Goal: Task Accomplishment & Management: Complete application form

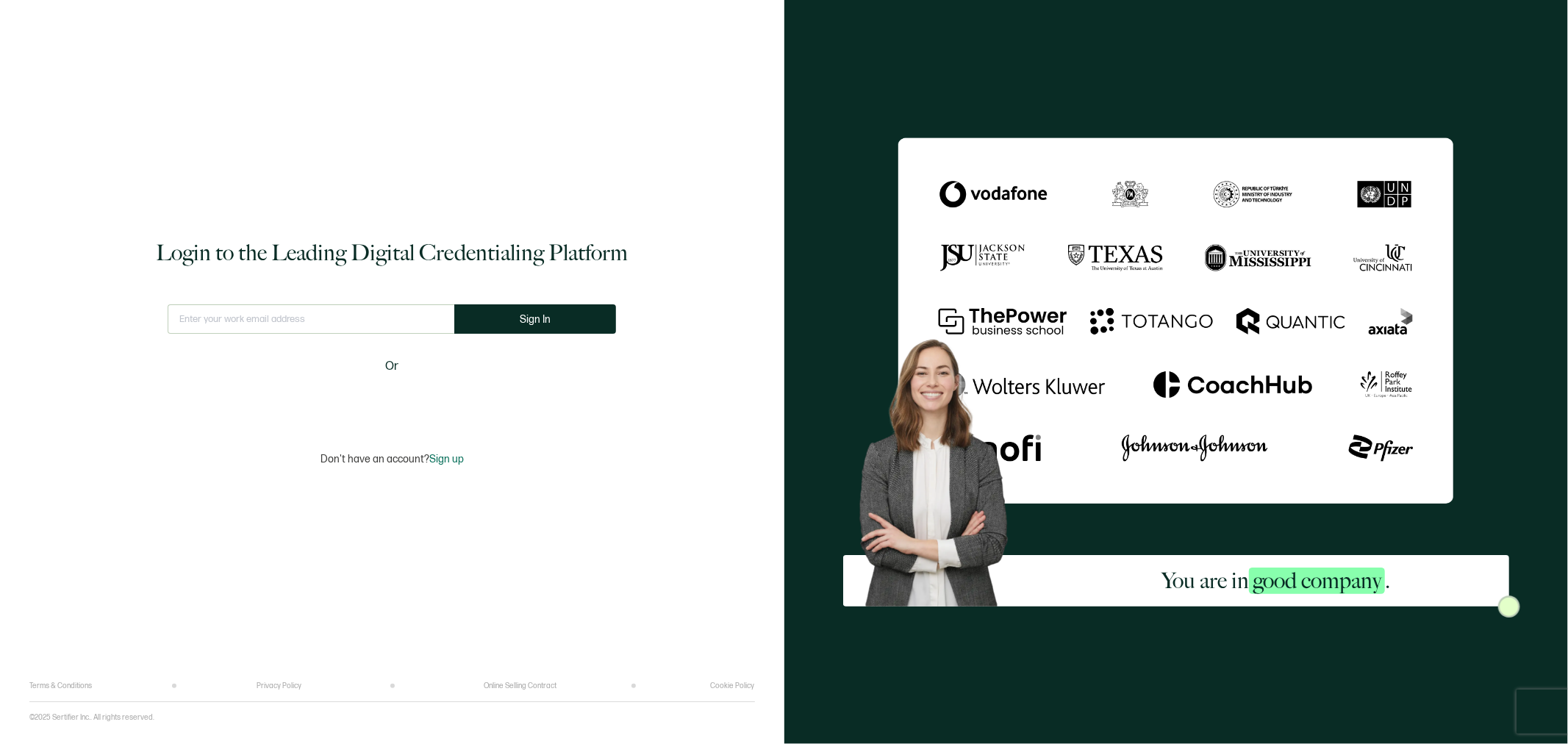
click at [314, 320] on input "text" at bounding box center [311, 319] width 287 height 29
type input "[EMAIL_ADDRESS][DOMAIN_NAME]"
click at [518, 311] on button "Sign In" at bounding box center [541, 319] width 162 height 29
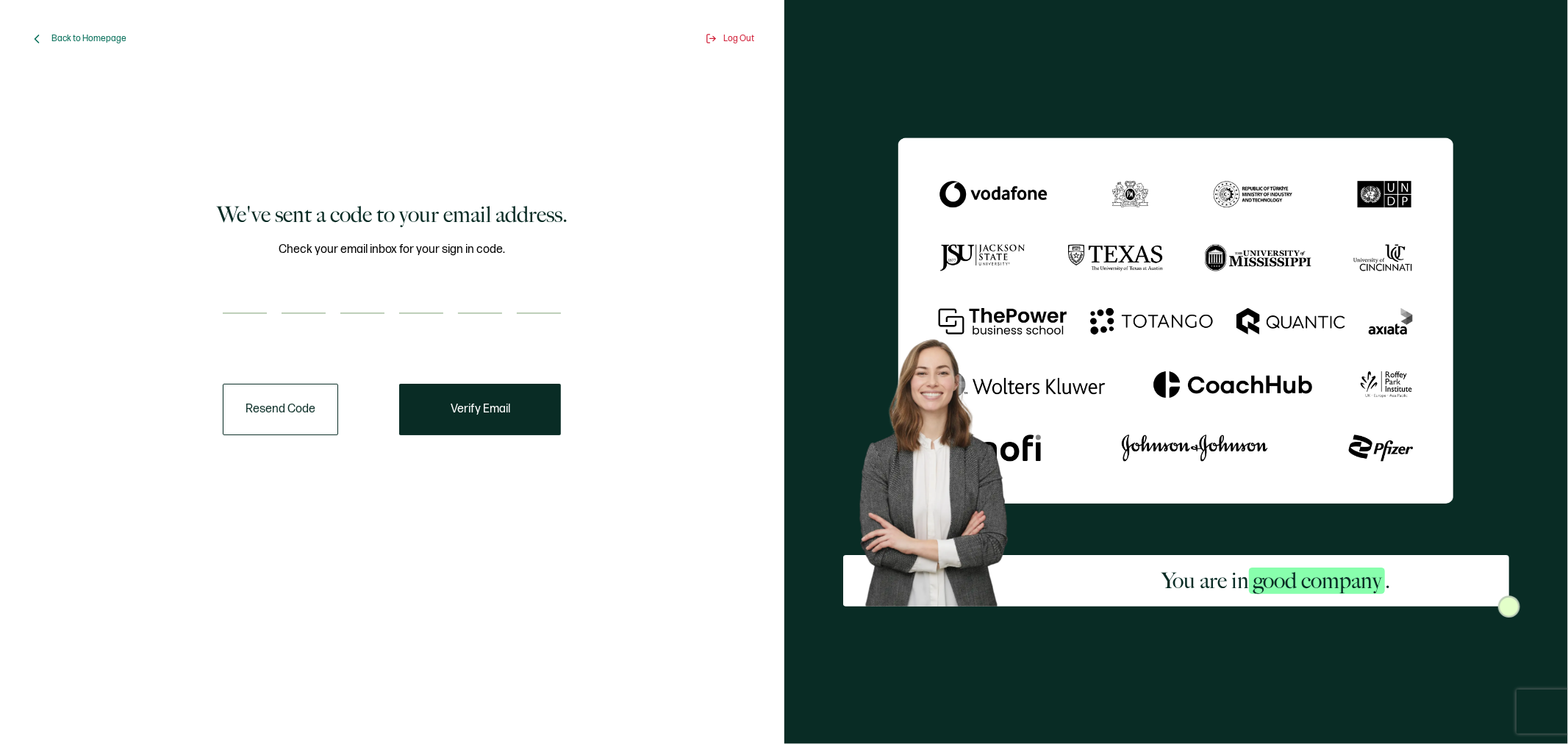
click at [237, 291] on input "number" at bounding box center [244, 299] width 44 height 29
type input "9"
type input "5"
type input "3"
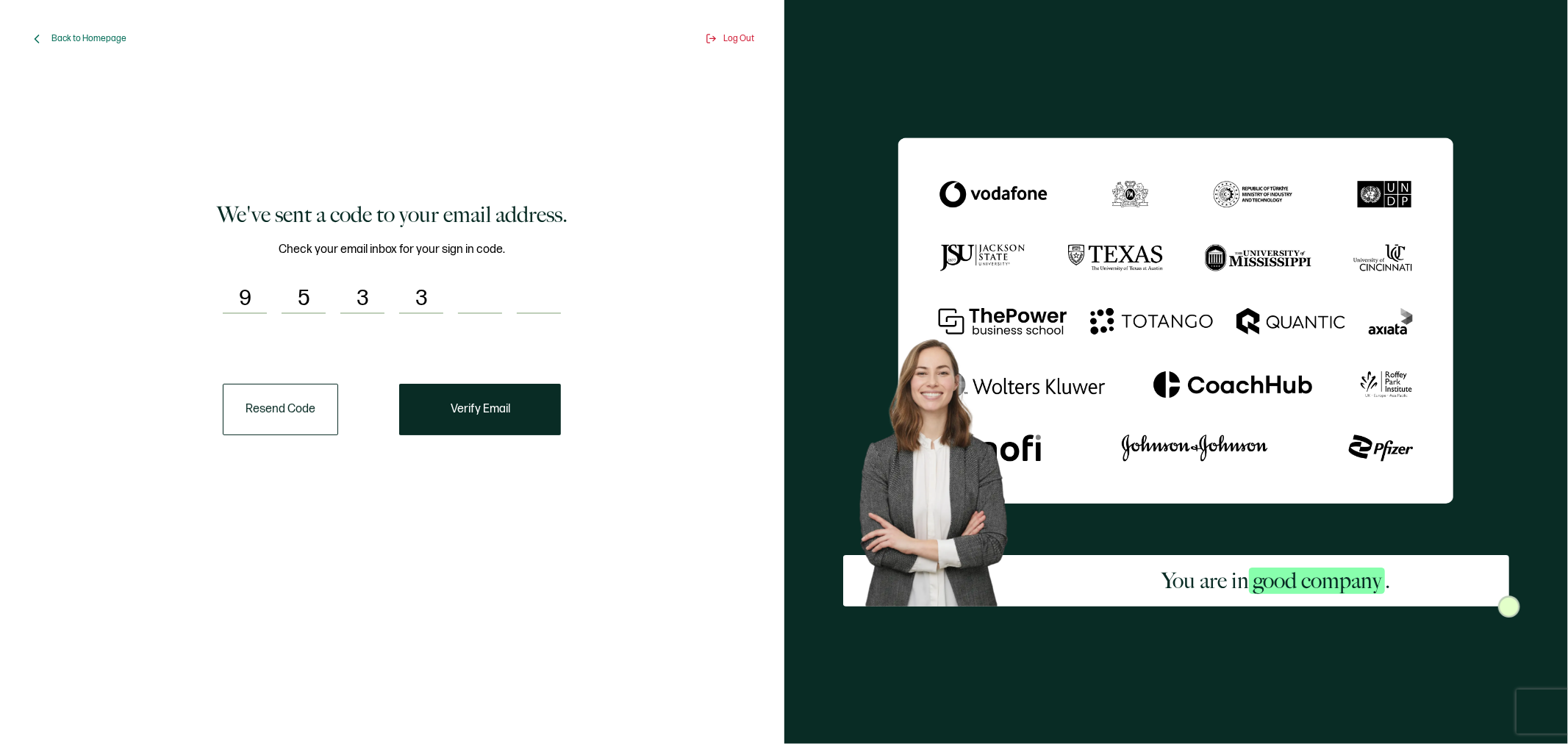
type input "2"
type input "1"
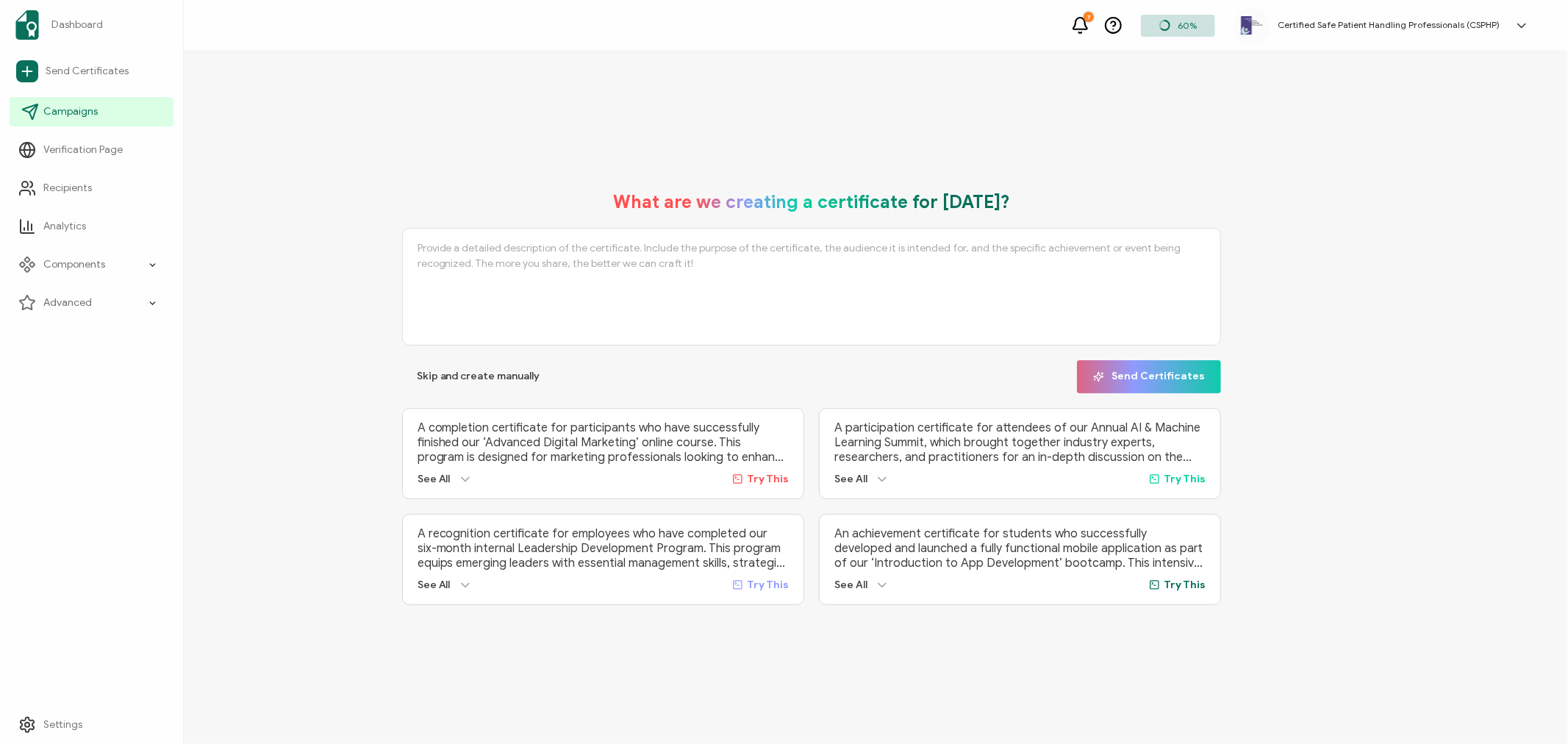
drag, startPoint x: 69, startPoint y: 120, endPoint x: 77, endPoint y: 116, distance: 8.9
click at [70, 120] on link "Campaigns" at bounding box center [91, 112] width 164 height 29
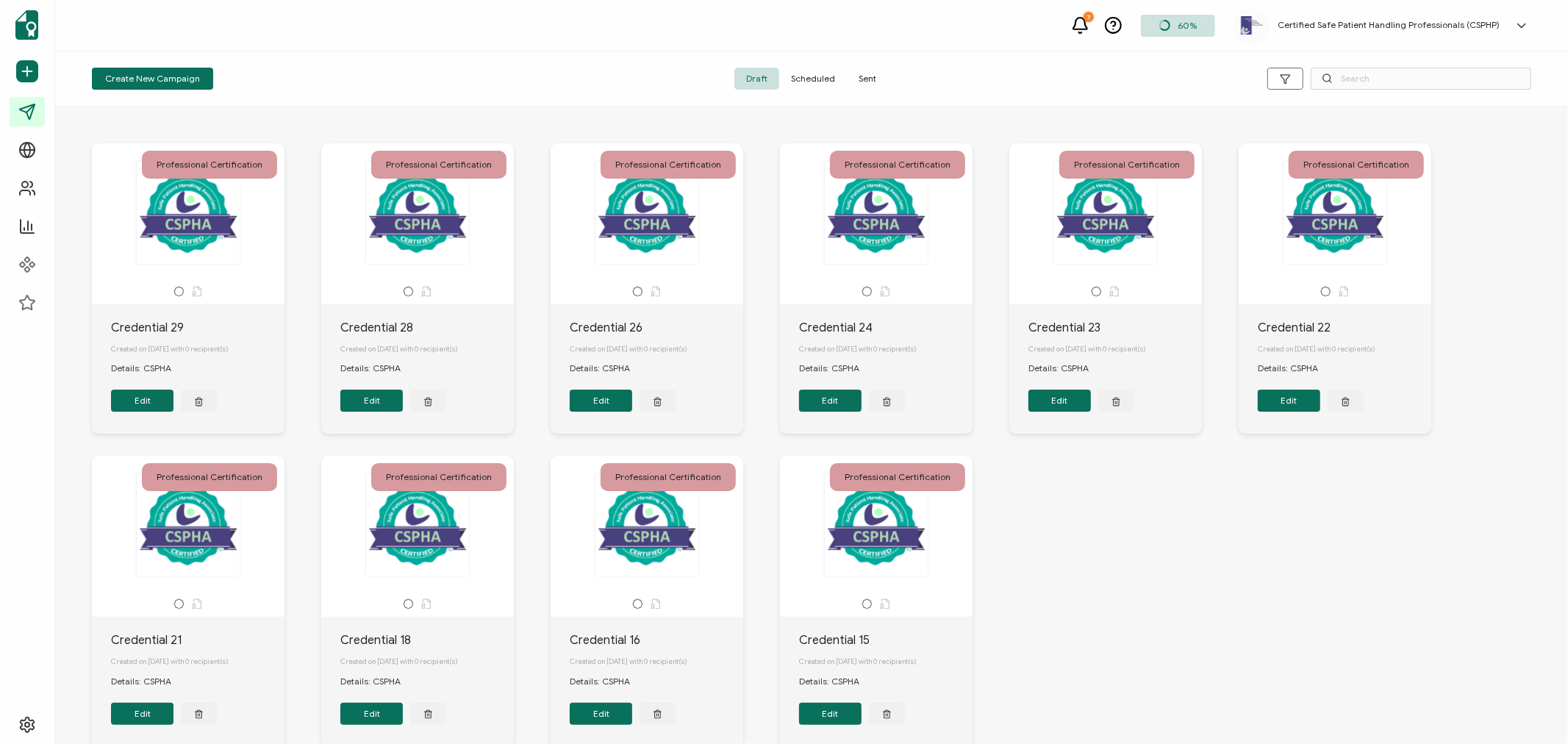
click at [864, 73] on span "Sent" at bounding box center [867, 79] width 41 height 22
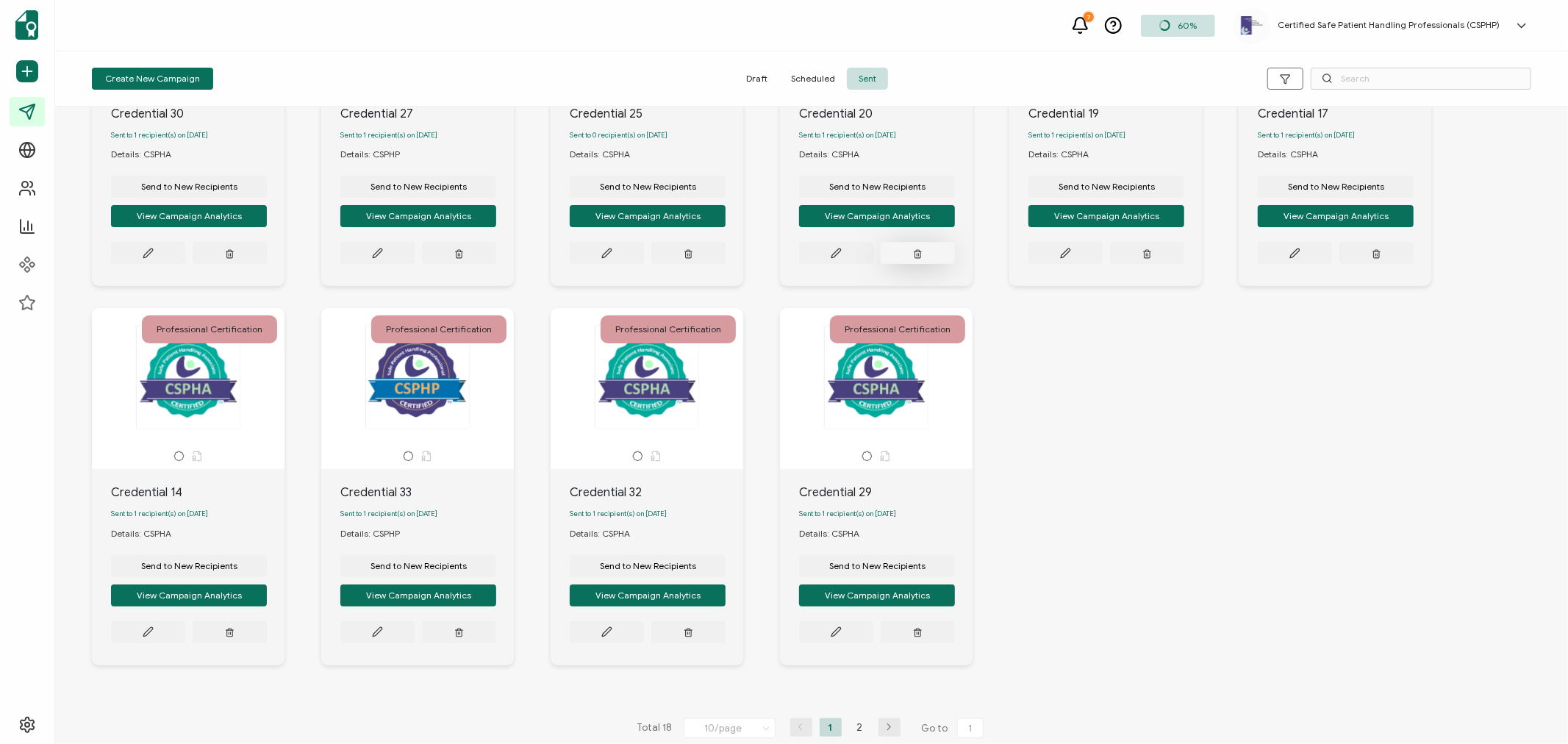
scroll to position [233, 0]
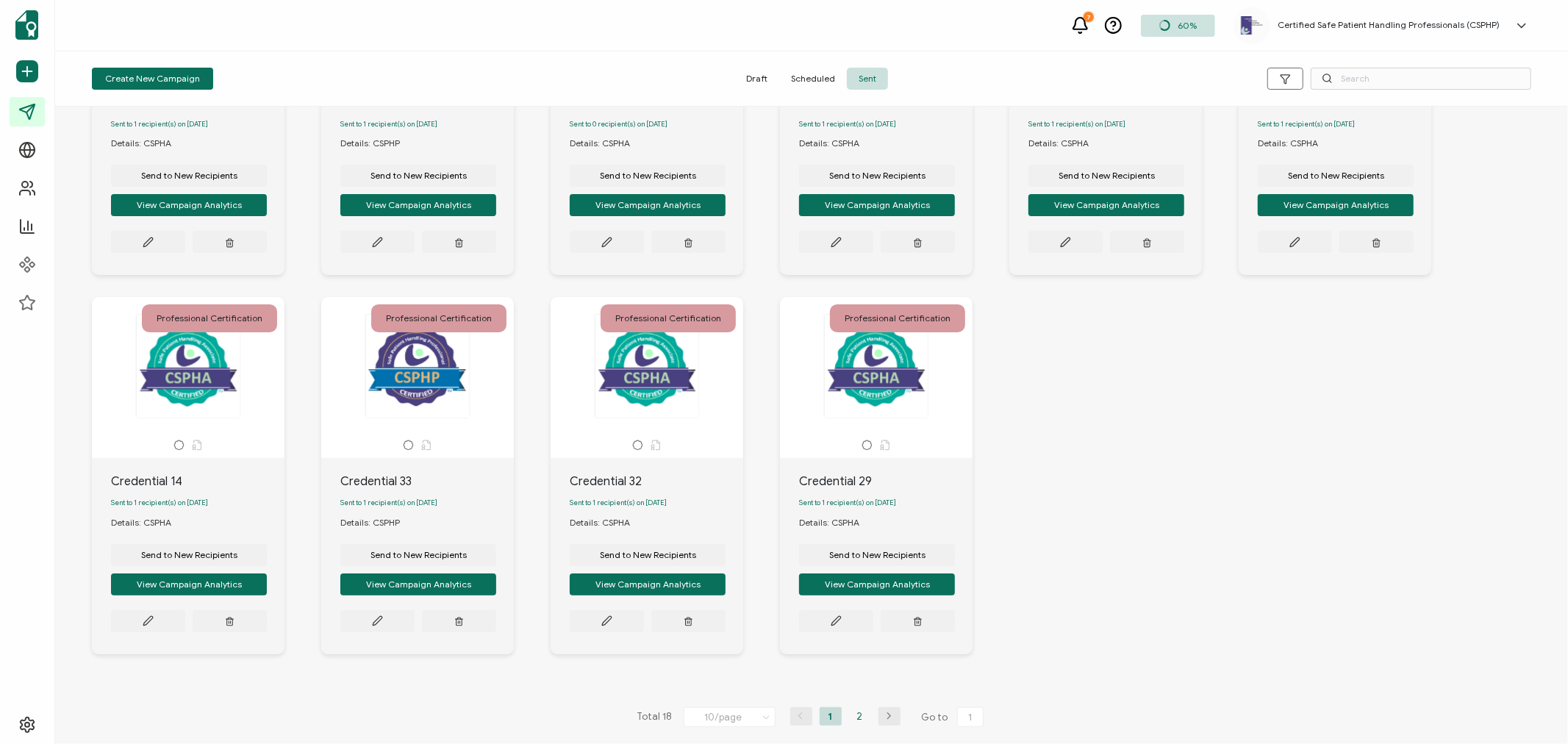
click at [858, 714] on li "2" at bounding box center [860, 717] width 22 height 19
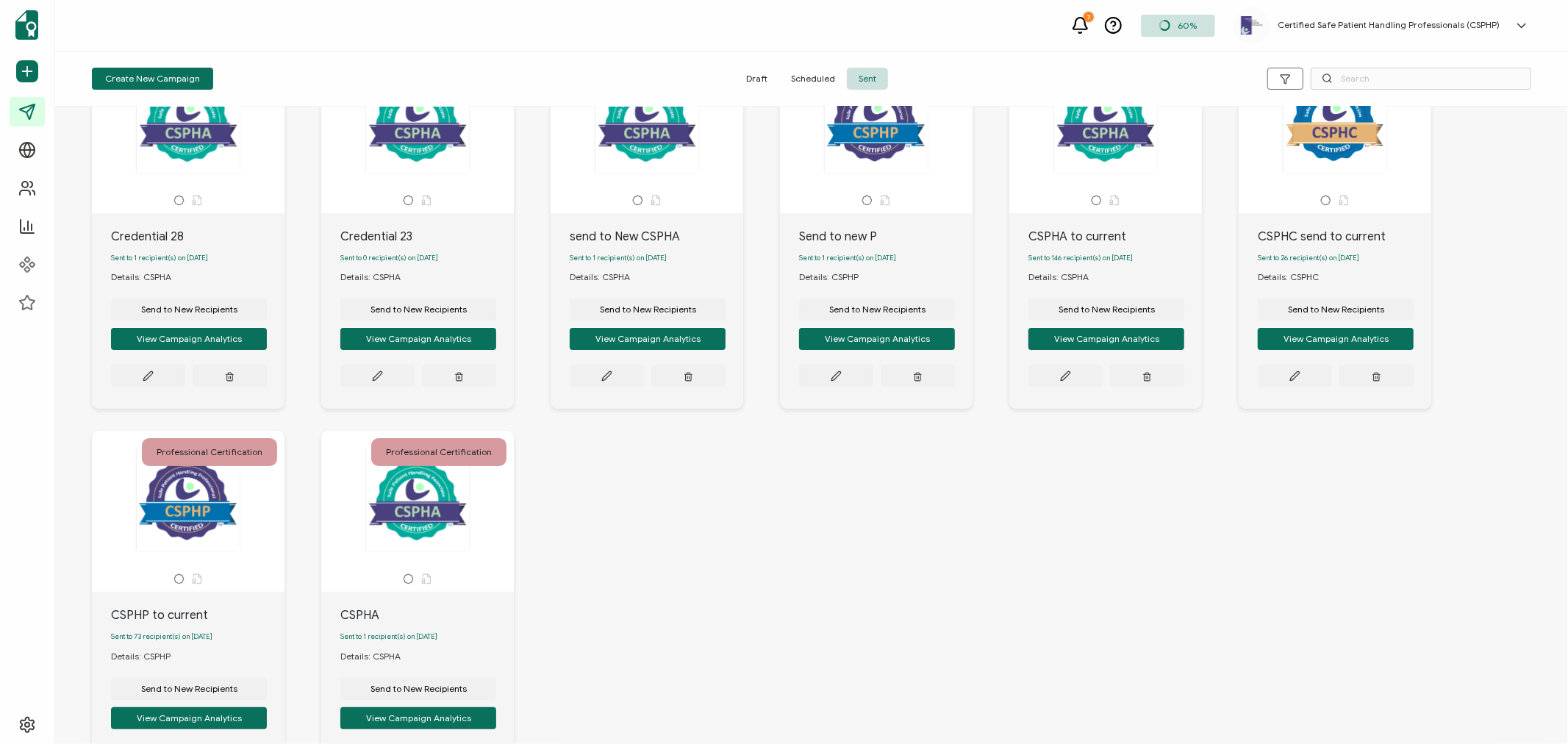
scroll to position [0, 0]
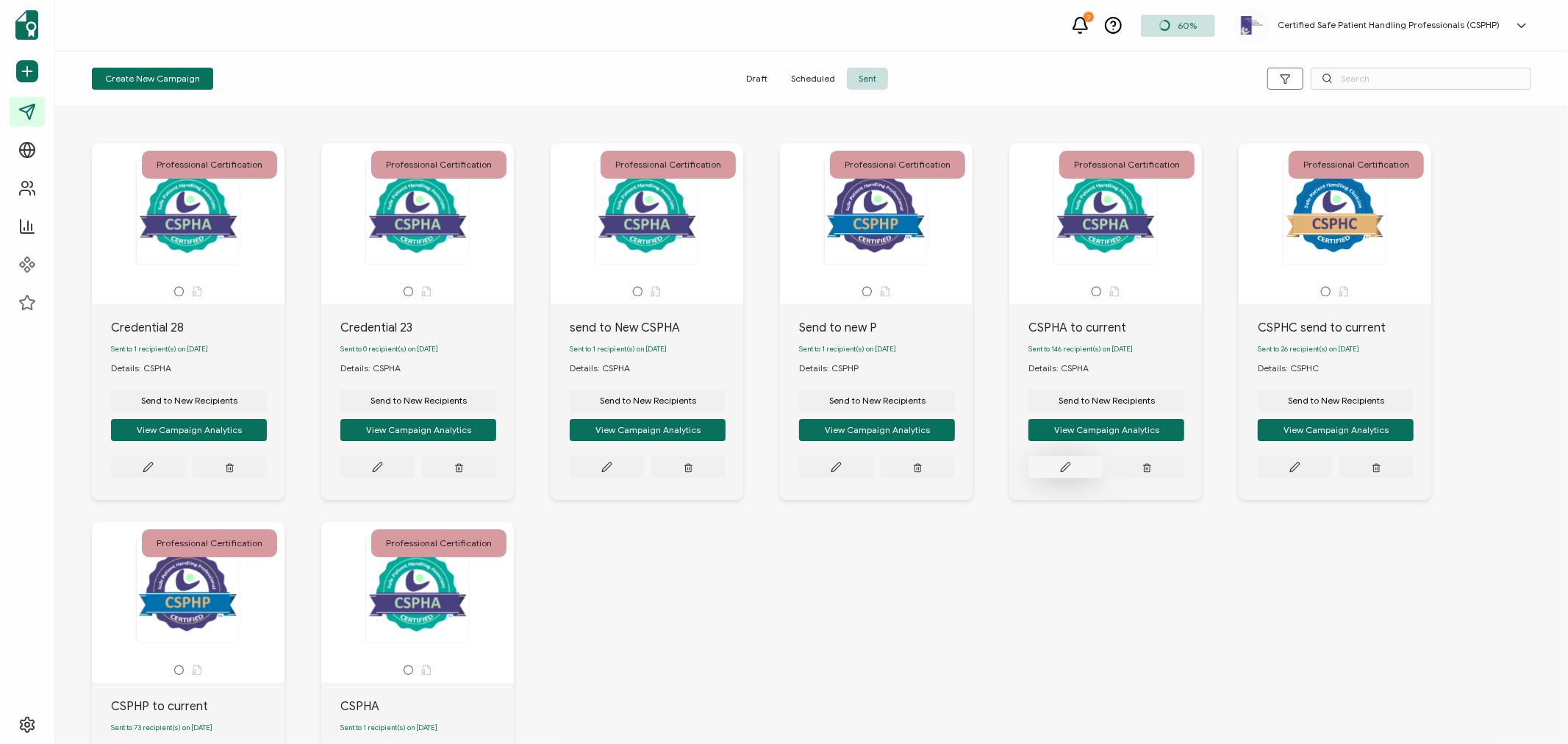
click at [153, 468] on icon at bounding box center [148, 467] width 11 height 11
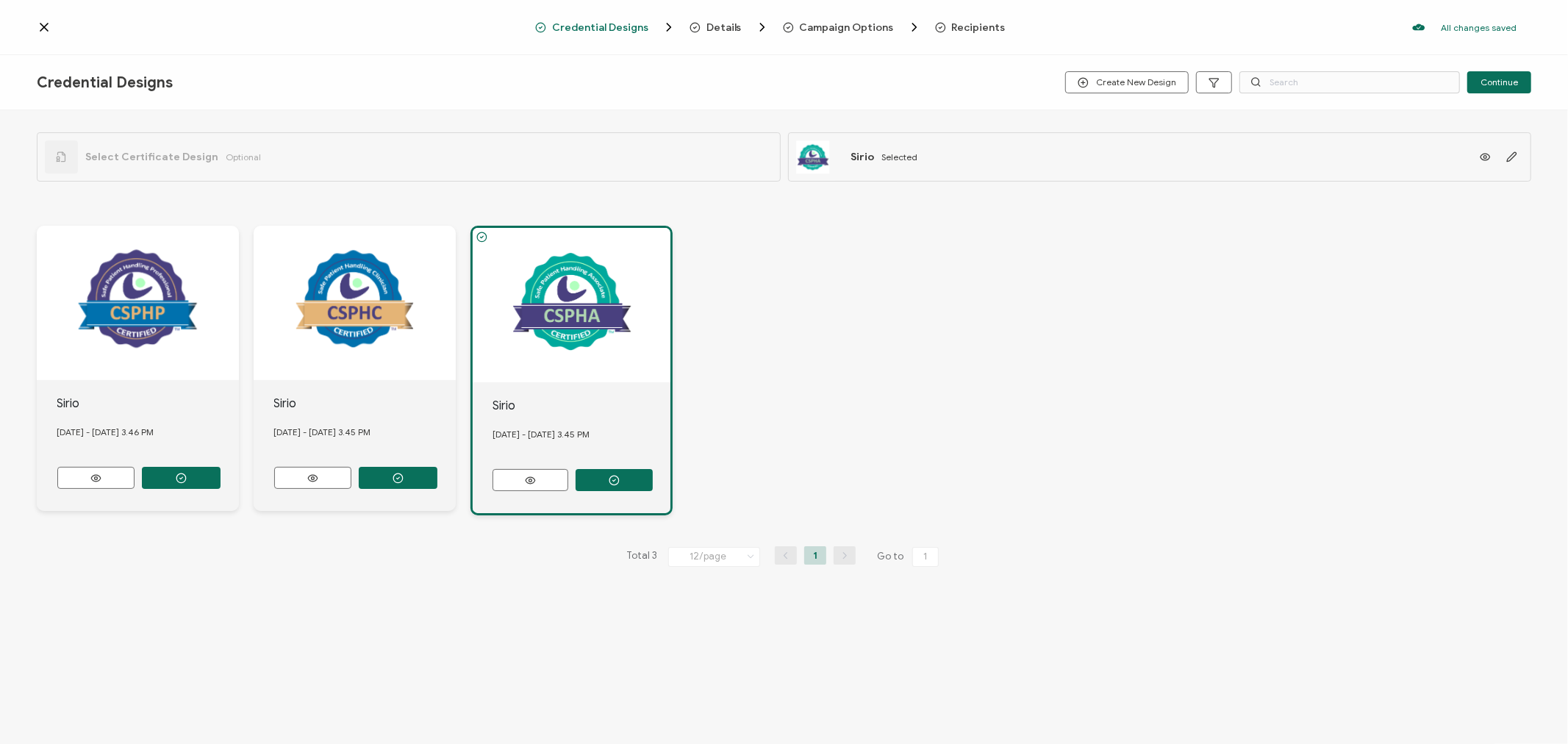
click at [986, 32] on span "Recipients" at bounding box center [979, 28] width 54 height 11
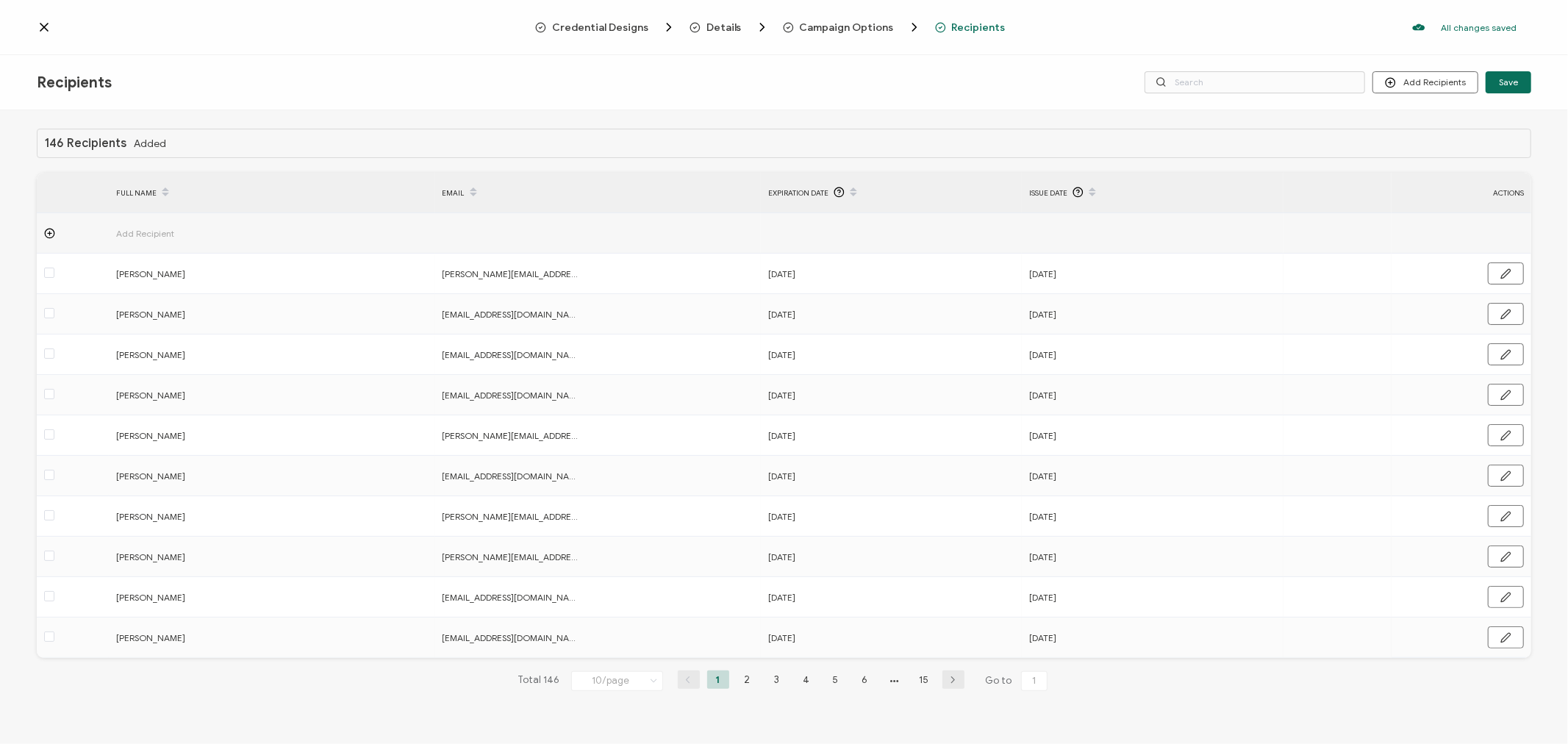
click at [151, 233] on span "Add Recipient" at bounding box center [186, 234] width 140 height 17
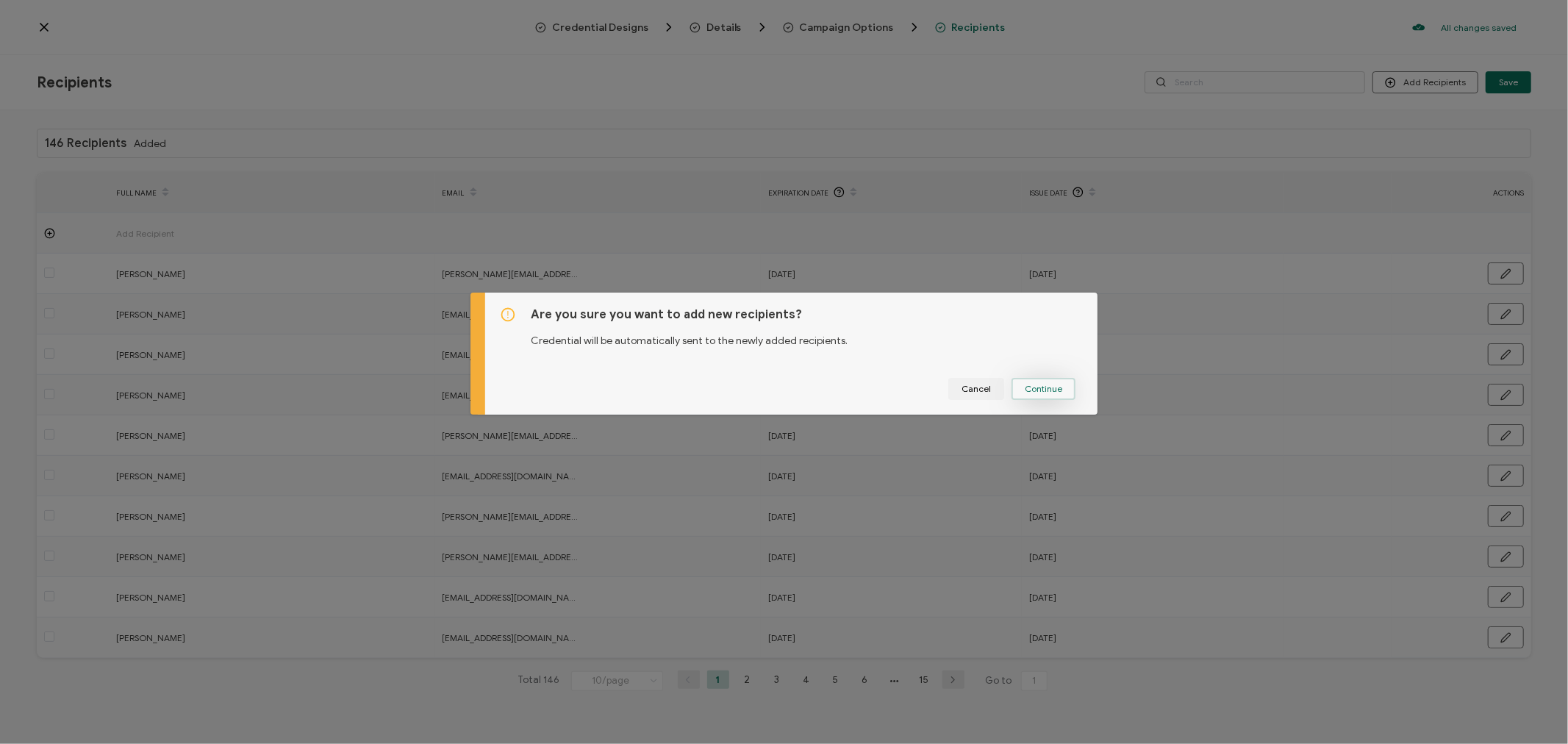
click at [1057, 389] on span "Continue" at bounding box center [1044, 389] width 38 height 8
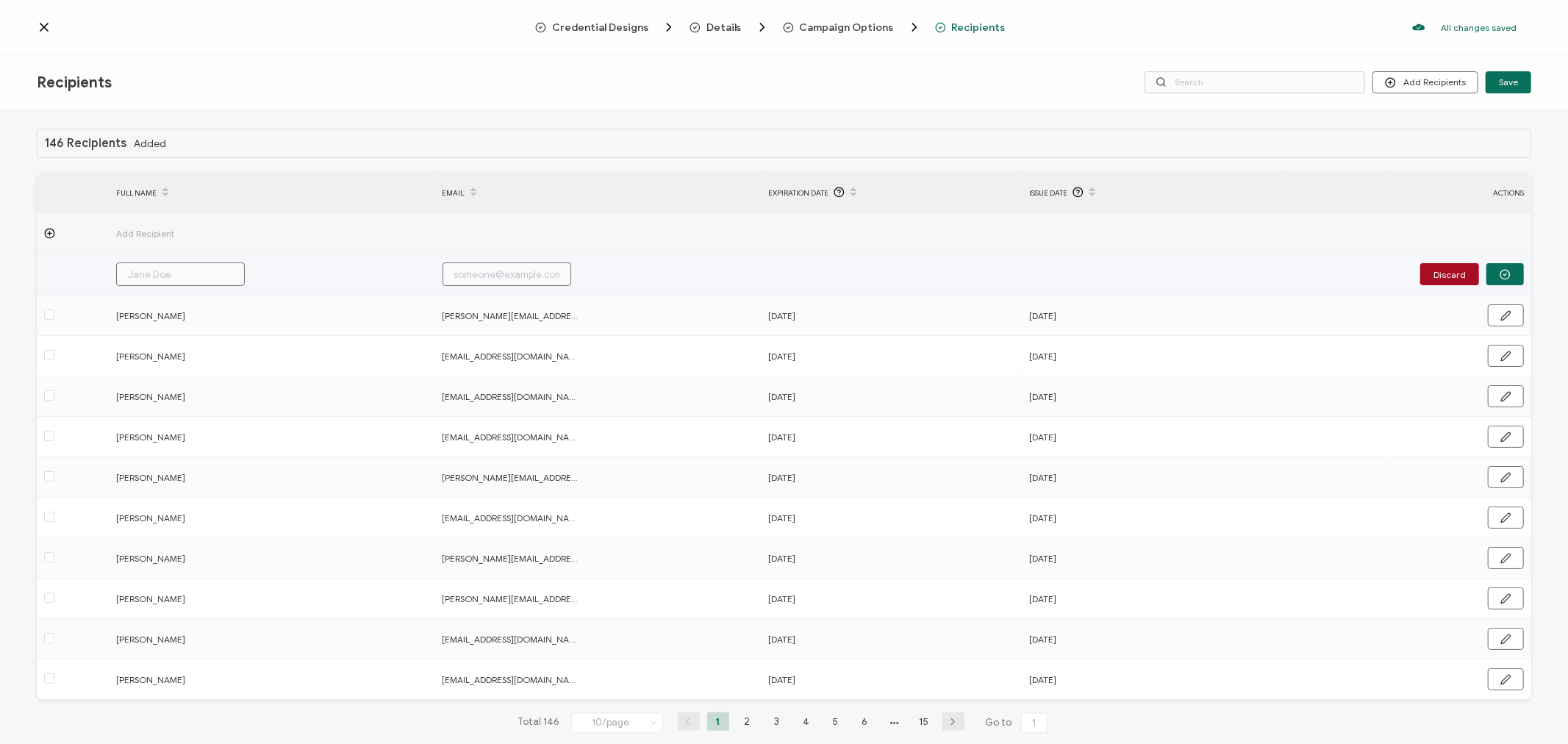
click at [214, 276] on input "text" at bounding box center [180, 274] width 129 height 24
type input "K"
type input "Kr"
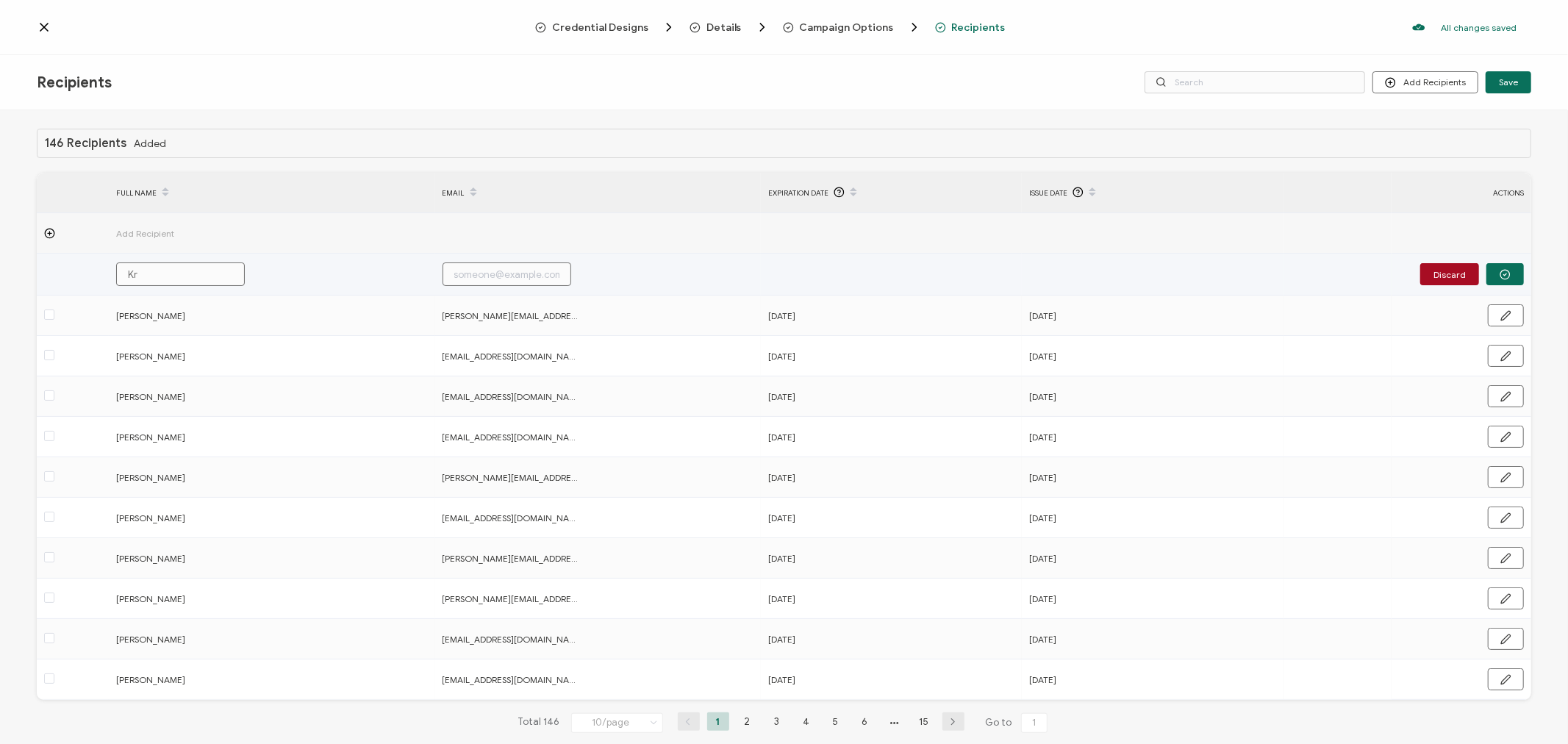
type input "Kri"
type input "[PERSON_NAME]"
type input "Krist"
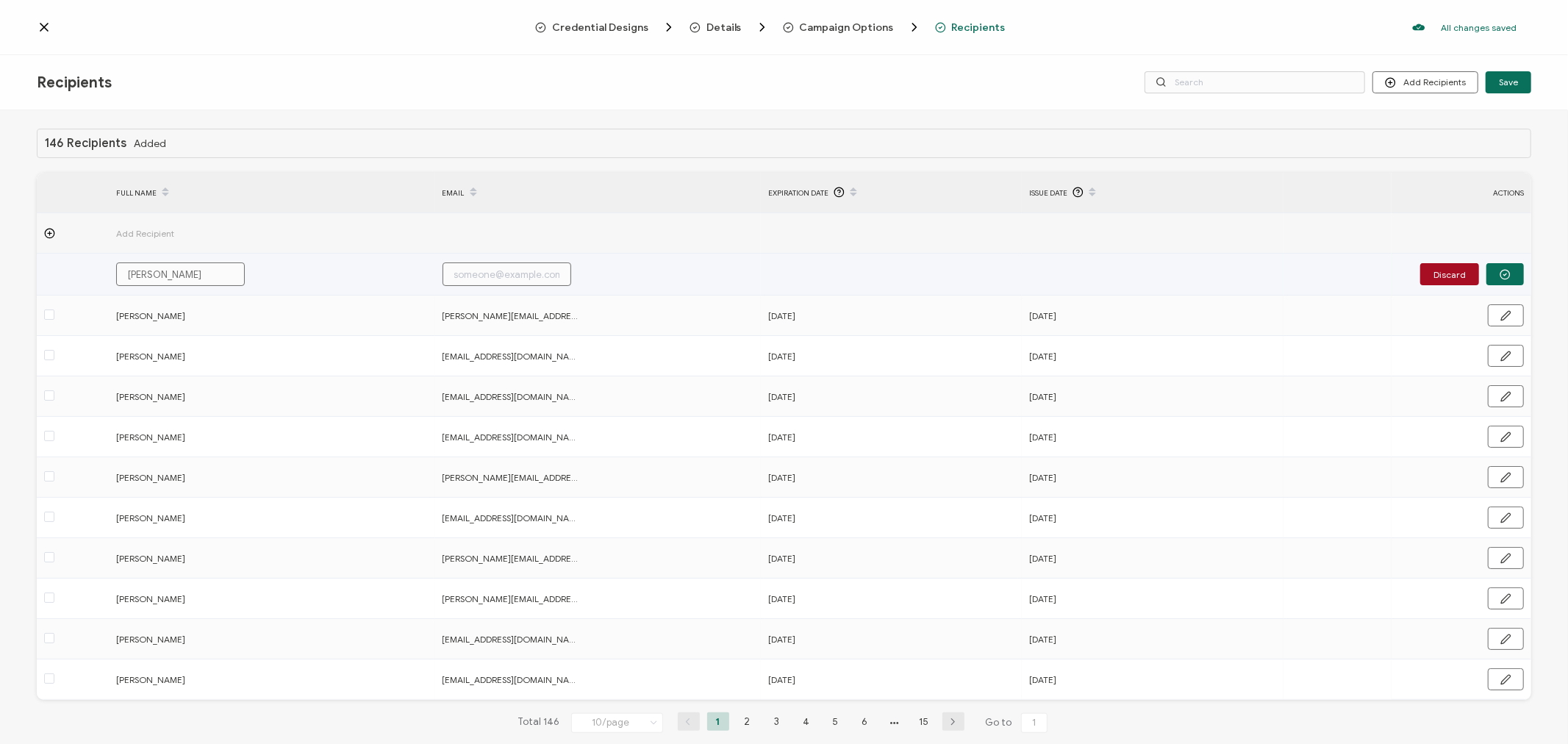
type input "Krist"
type input "[PERSON_NAME]"
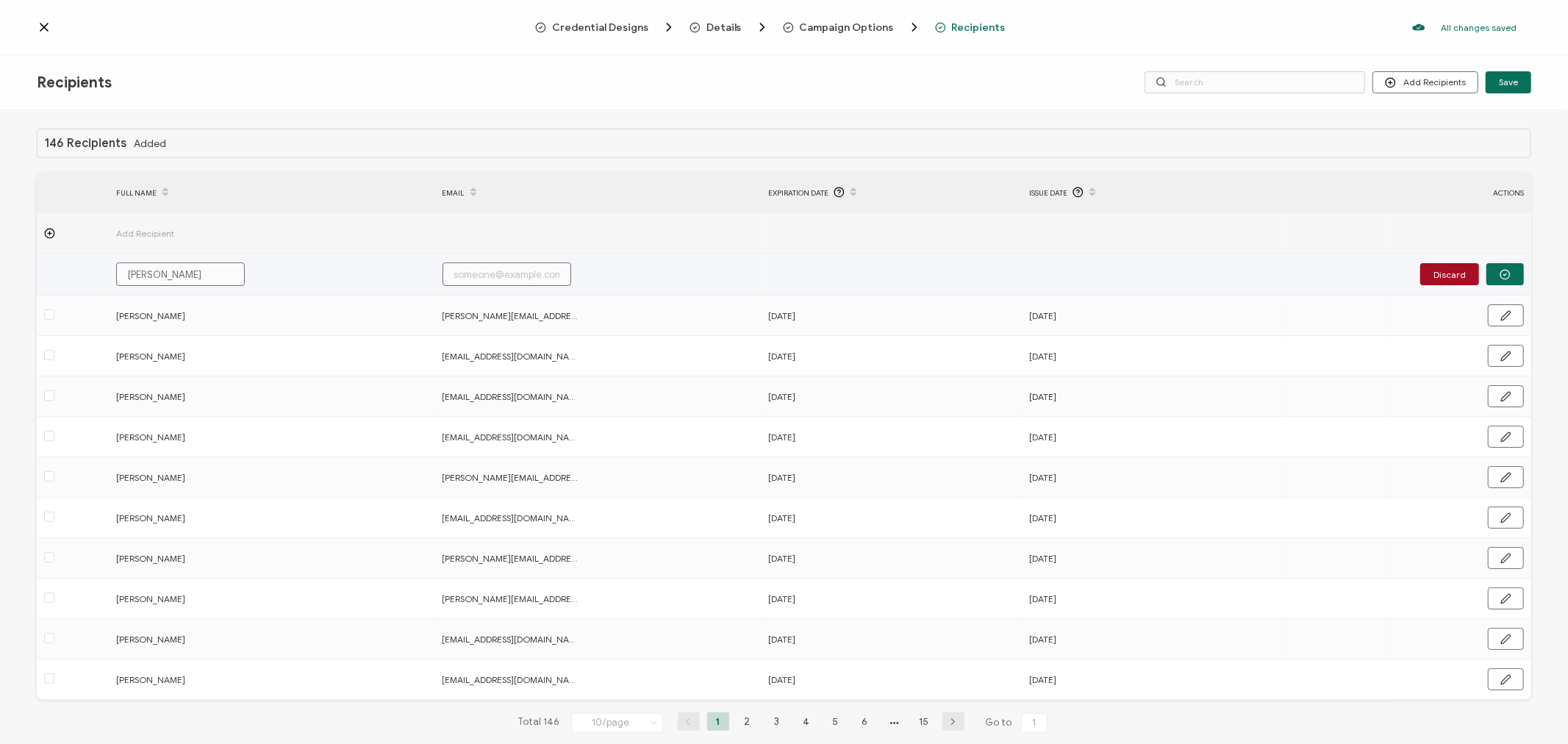
type input "[PERSON_NAME]"
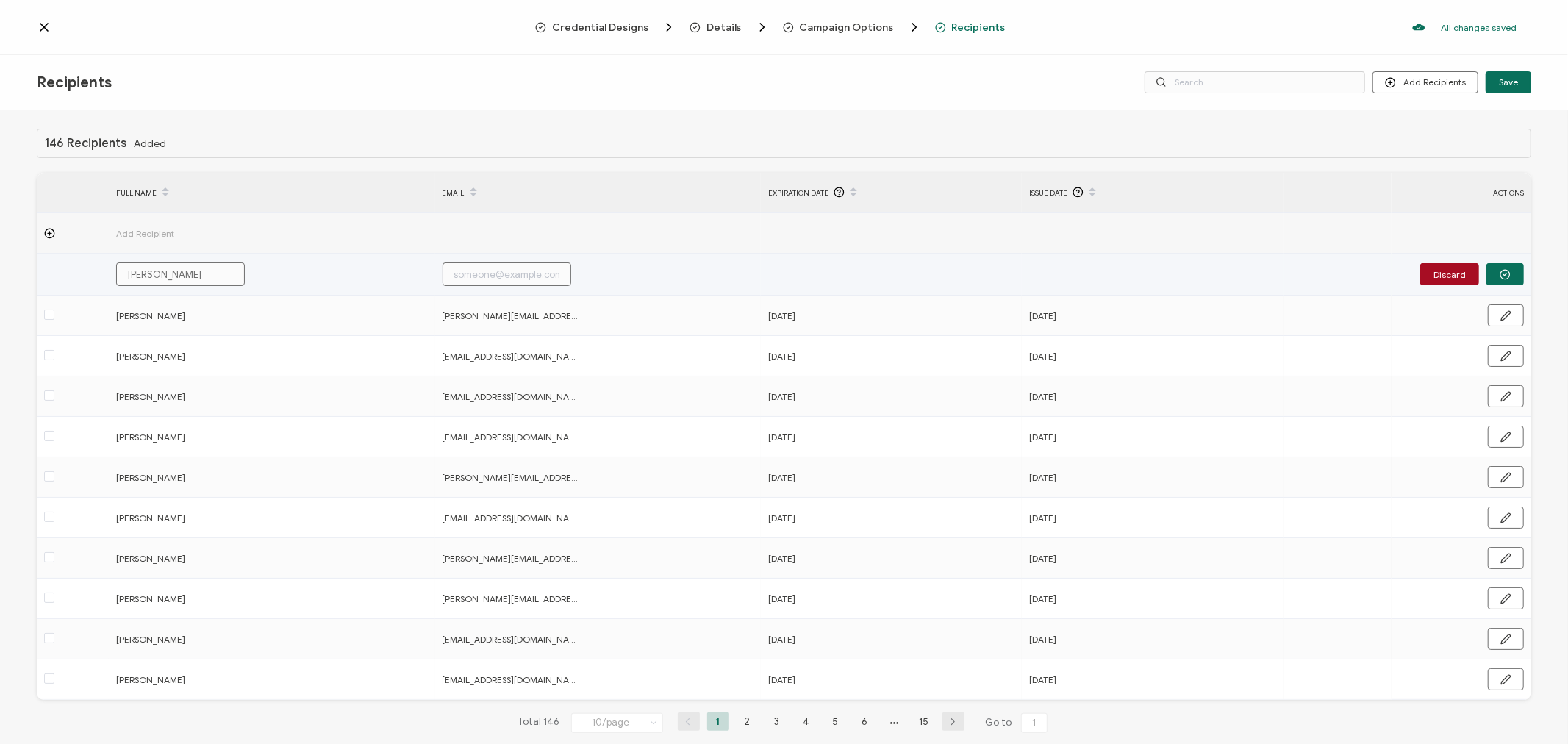
type input "[PERSON_NAME]"
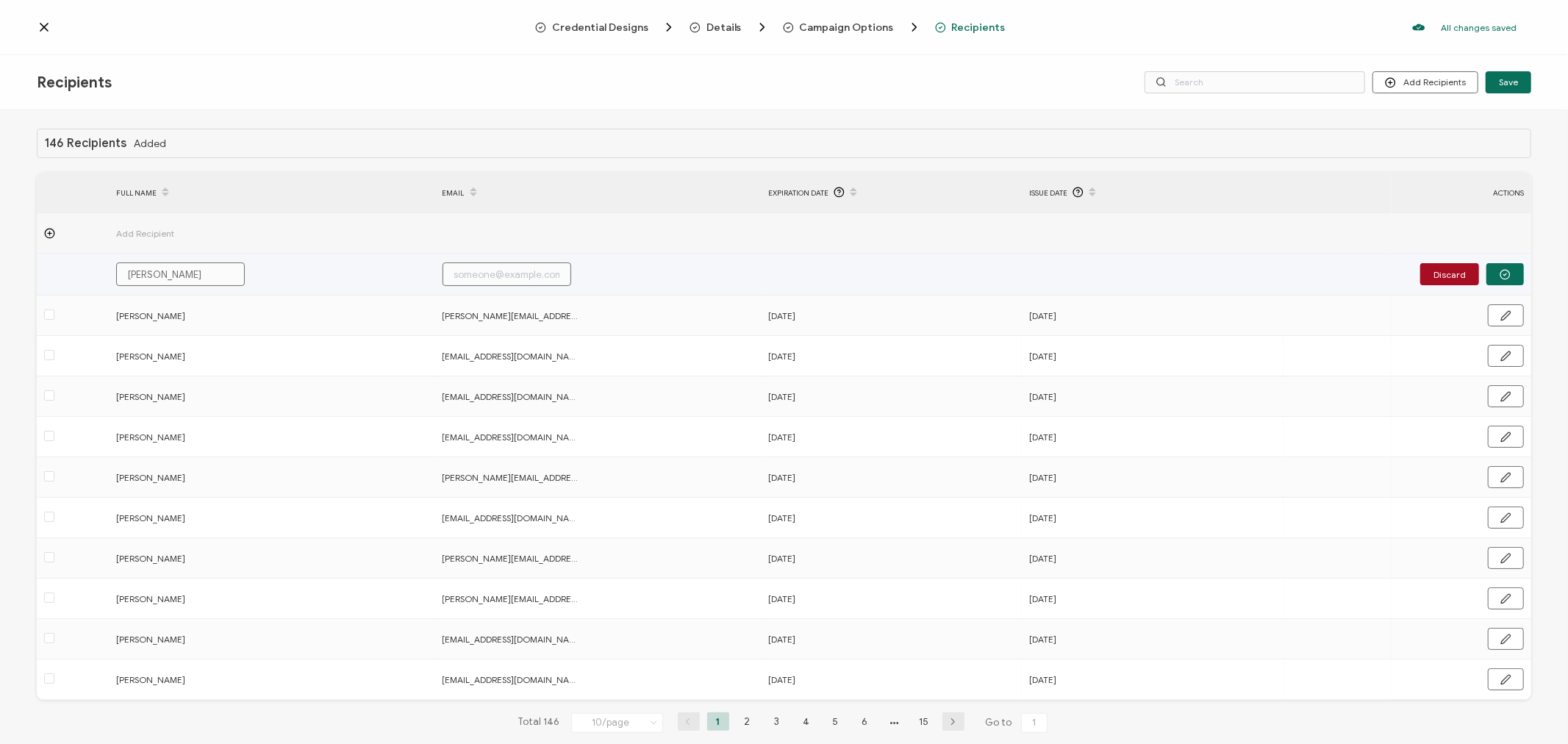
type input "[PERSON_NAME]"
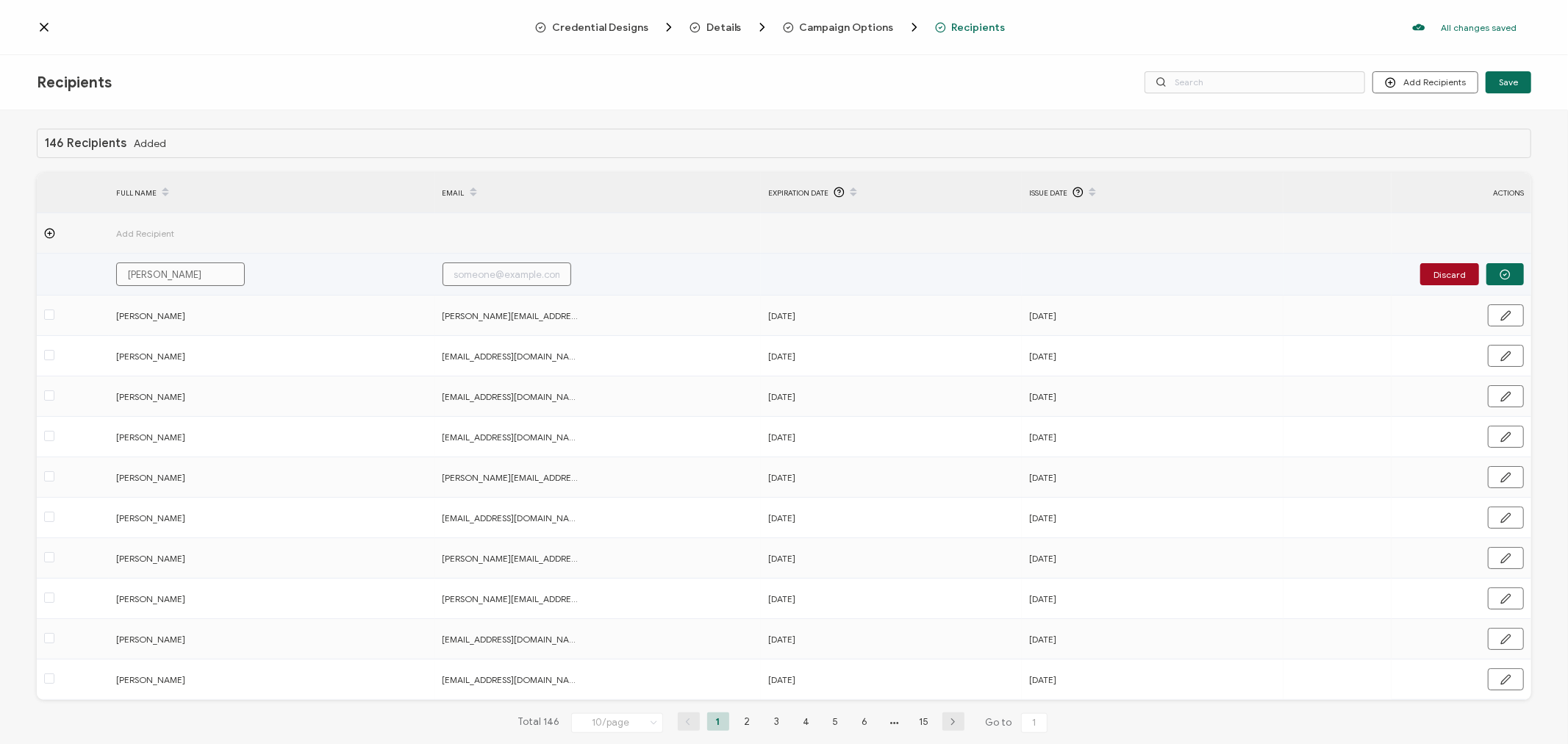
type input "[PERSON_NAME]"
type input "[PERSON_NAME] [PERSON_NAME]"
type input "[PERSON_NAME]"
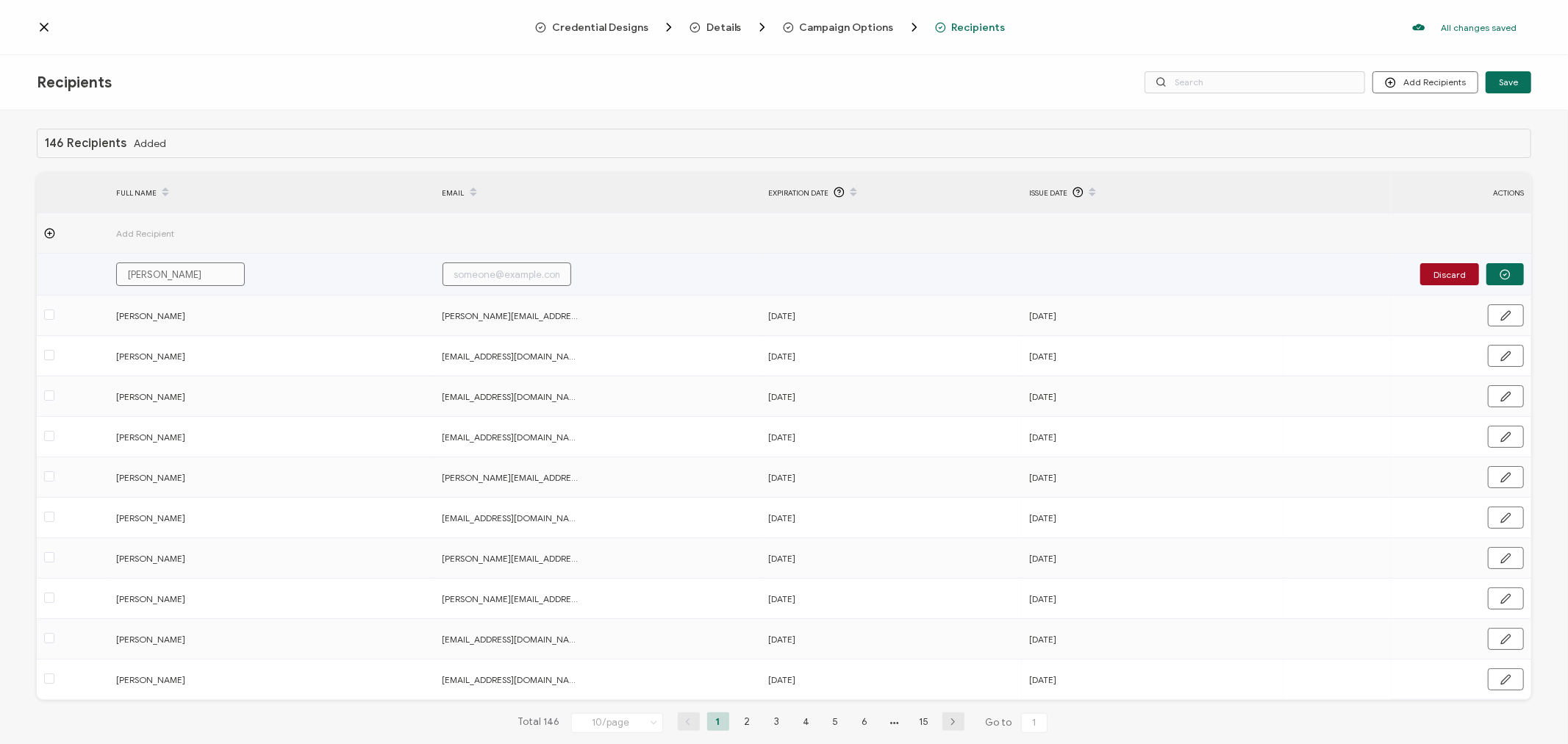
type input "[PERSON_NAME]"
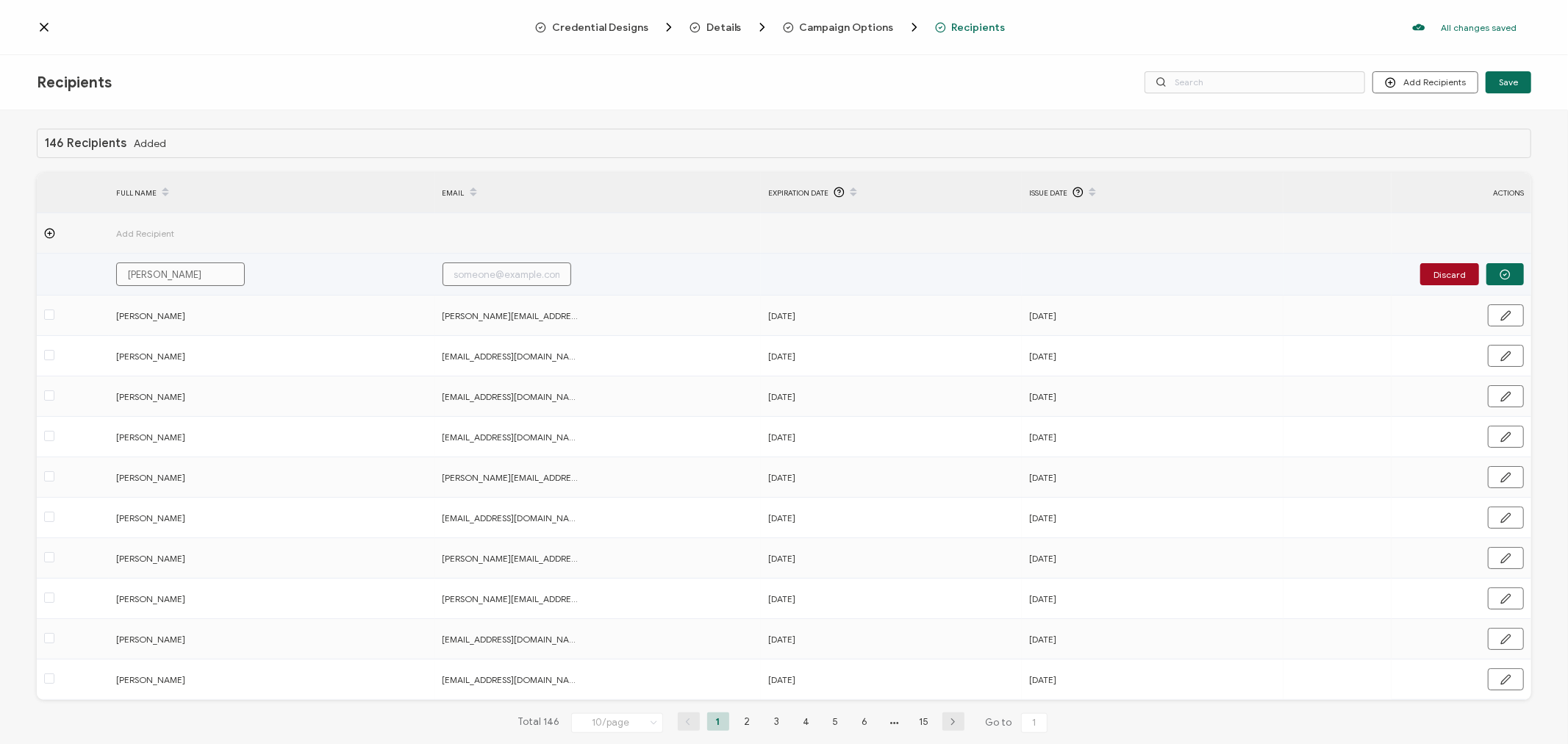
type input "[PERSON_NAME]"
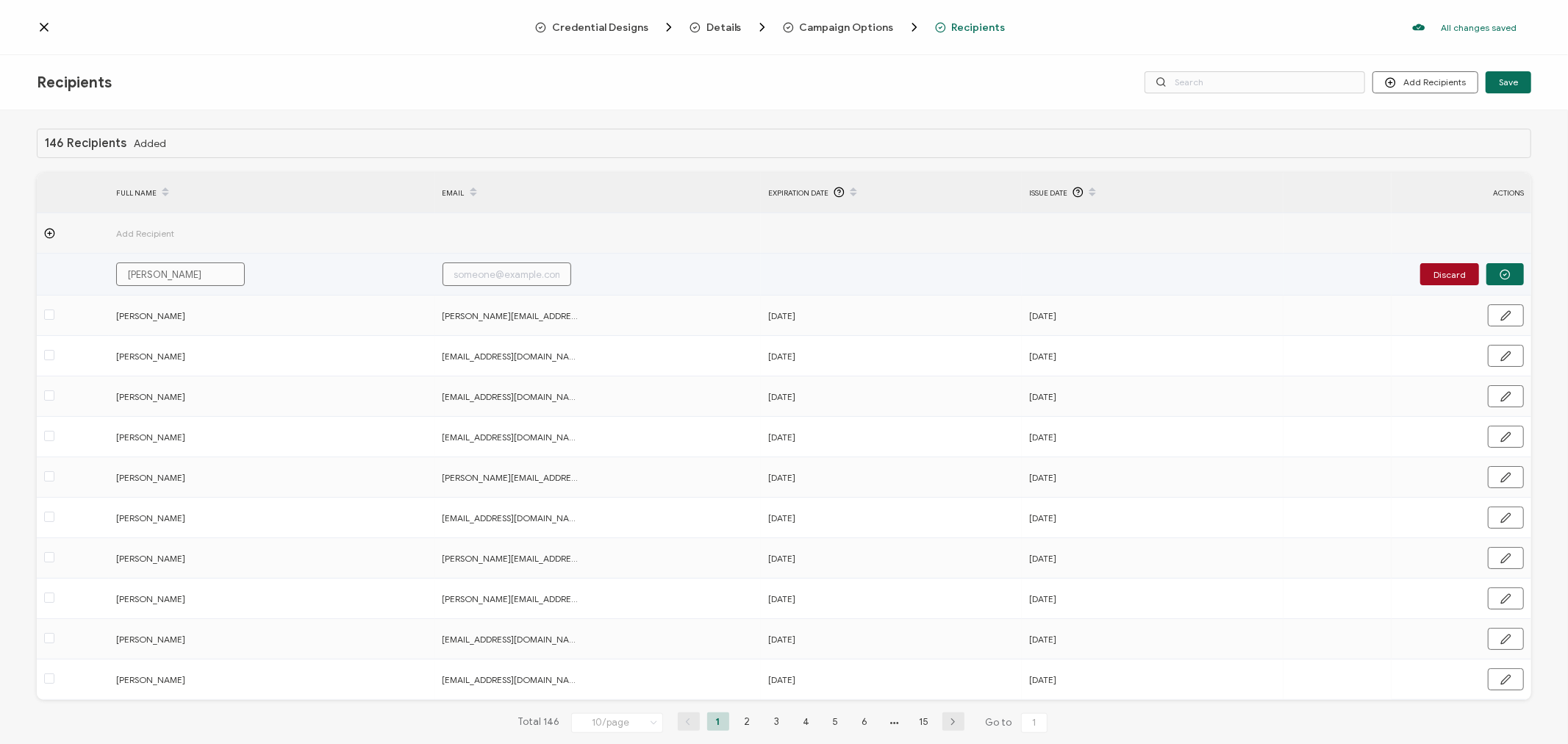
type input "[PERSON_NAME]"
type input "k"
type input "kr"
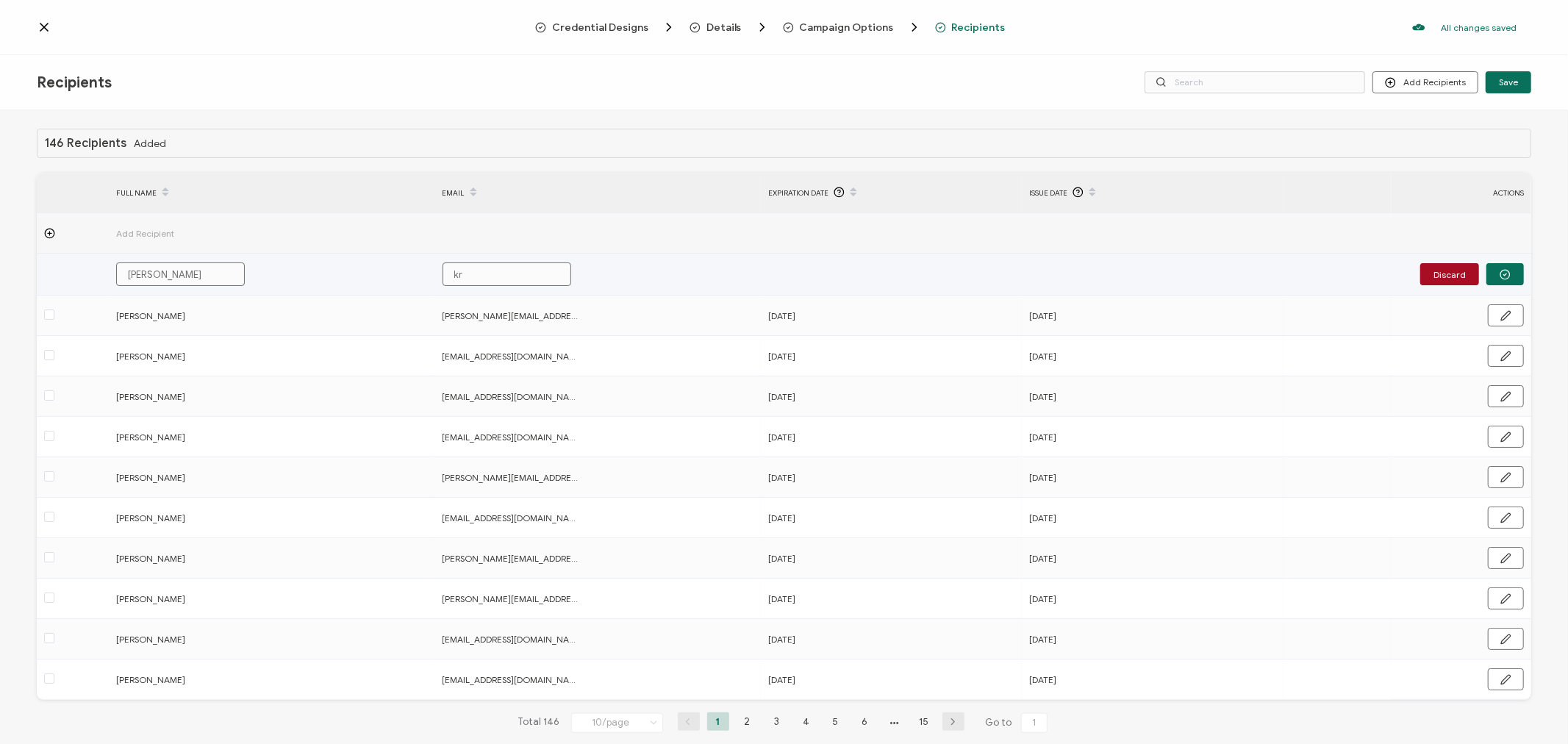
type input "kri"
type input "[PERSON_NAME]"
type input "krist"
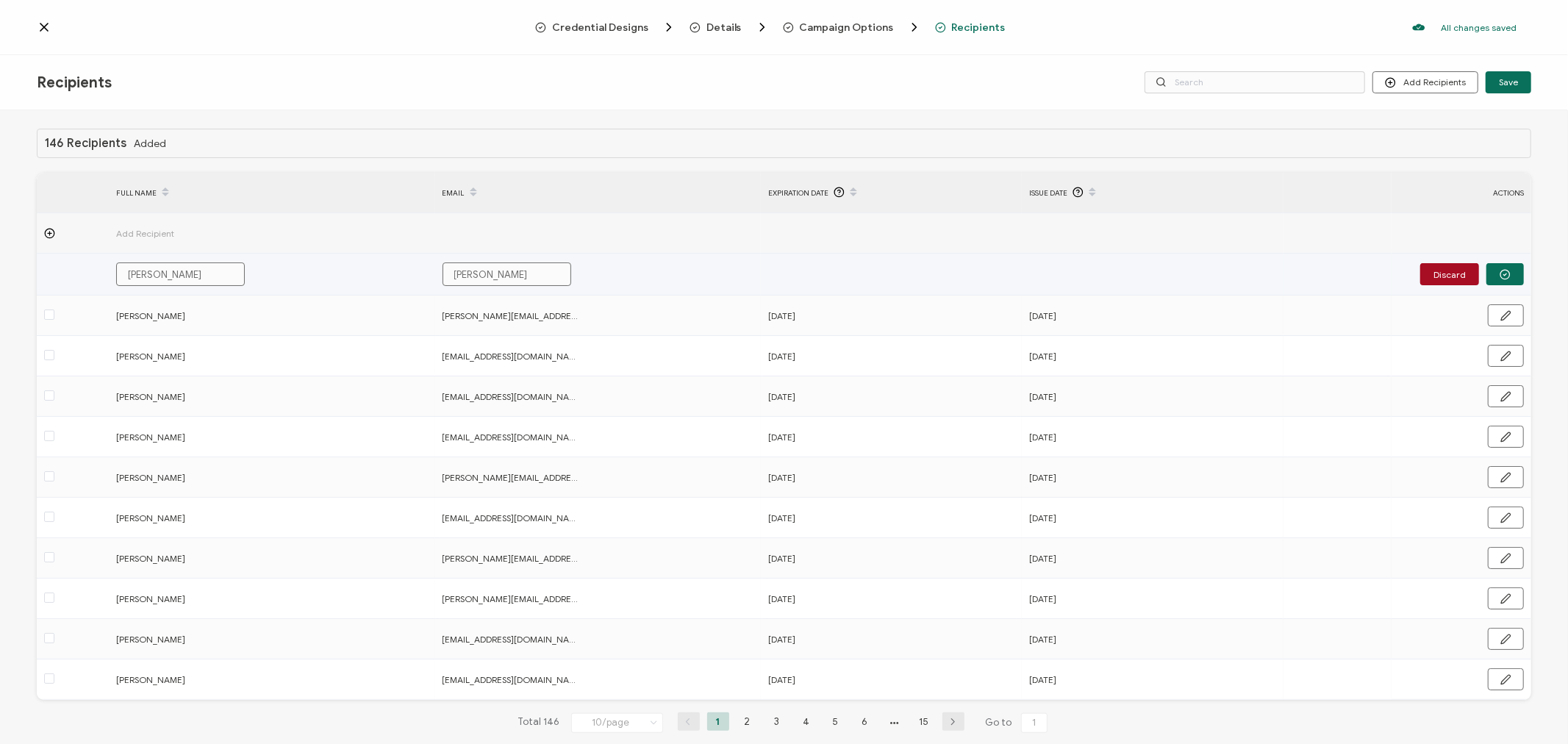
type input "krist"
type input "[PERSON_NAME]"
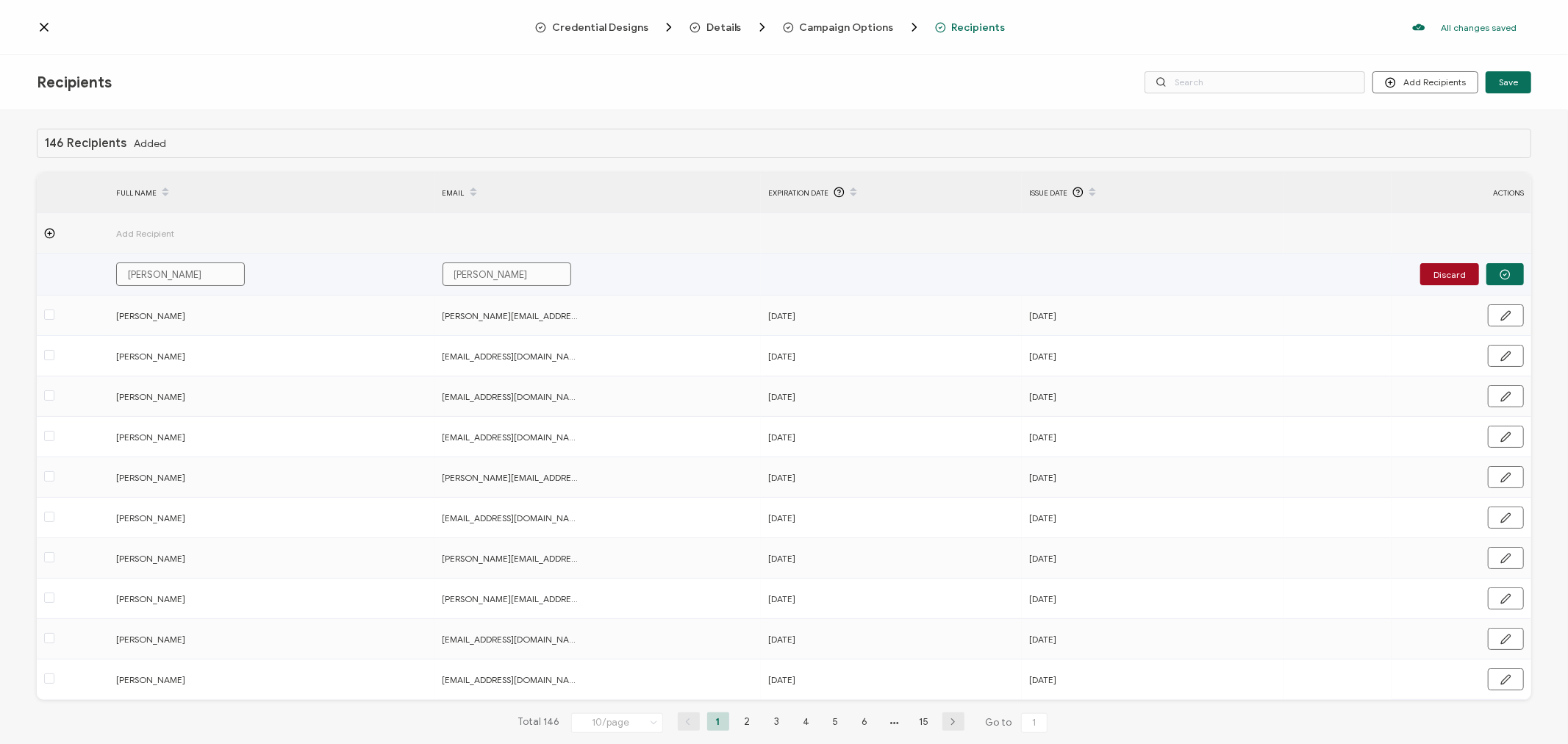
type input "kristins"
type input "[DEMOGRAPHIC_DATA]"
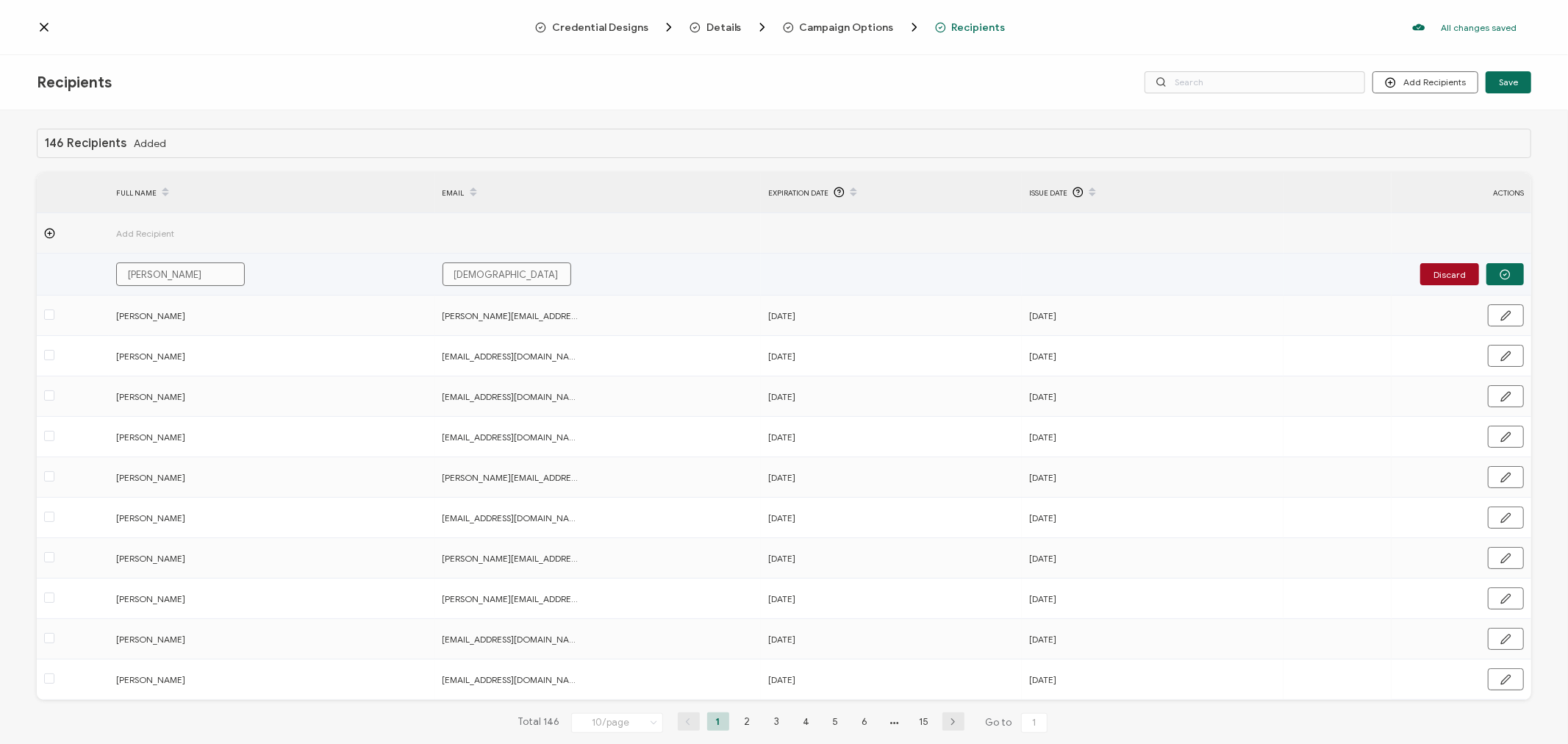
type input "[DEMOGRAPHIC_DATA]"
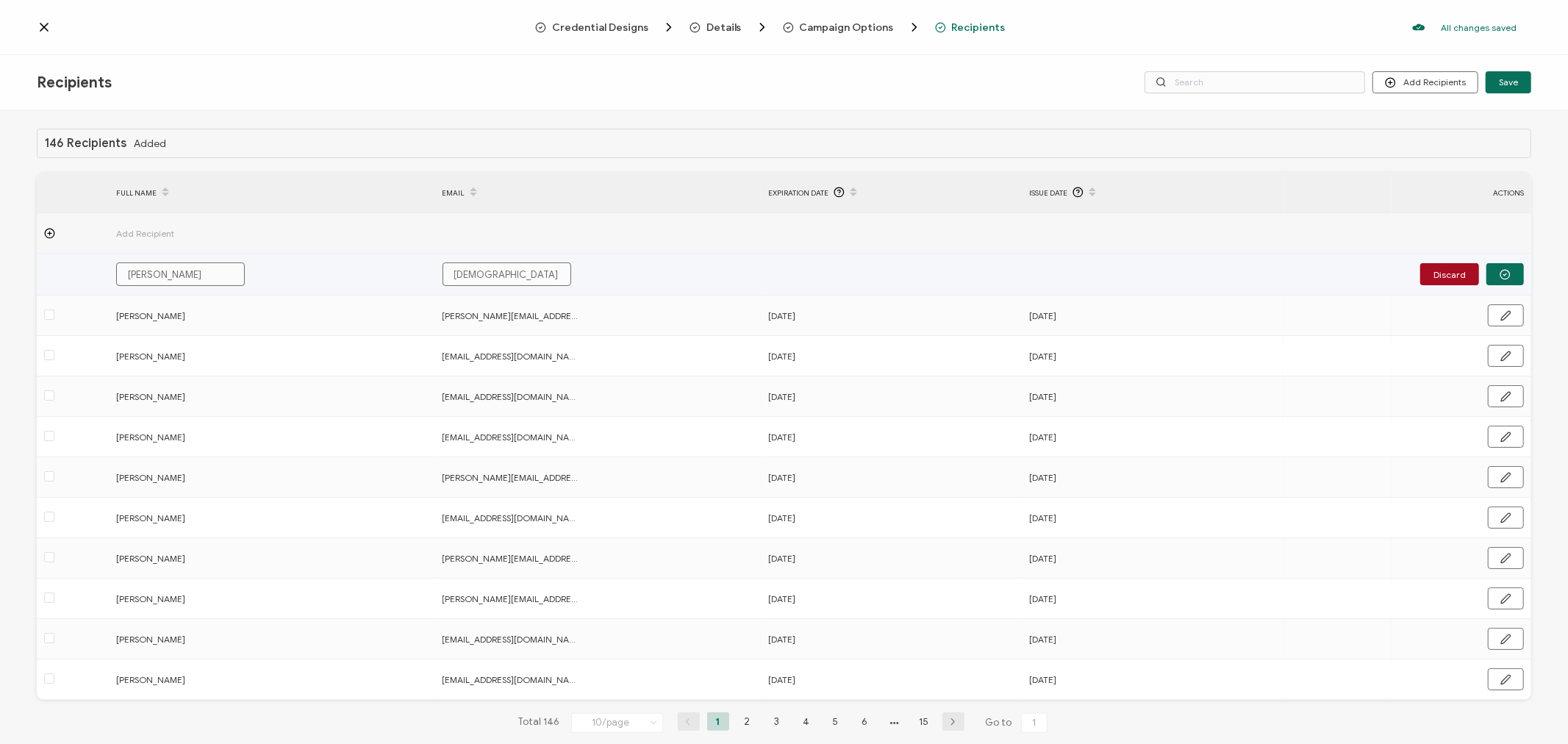
type input "[DEMOGRAPHIC_DATA]"
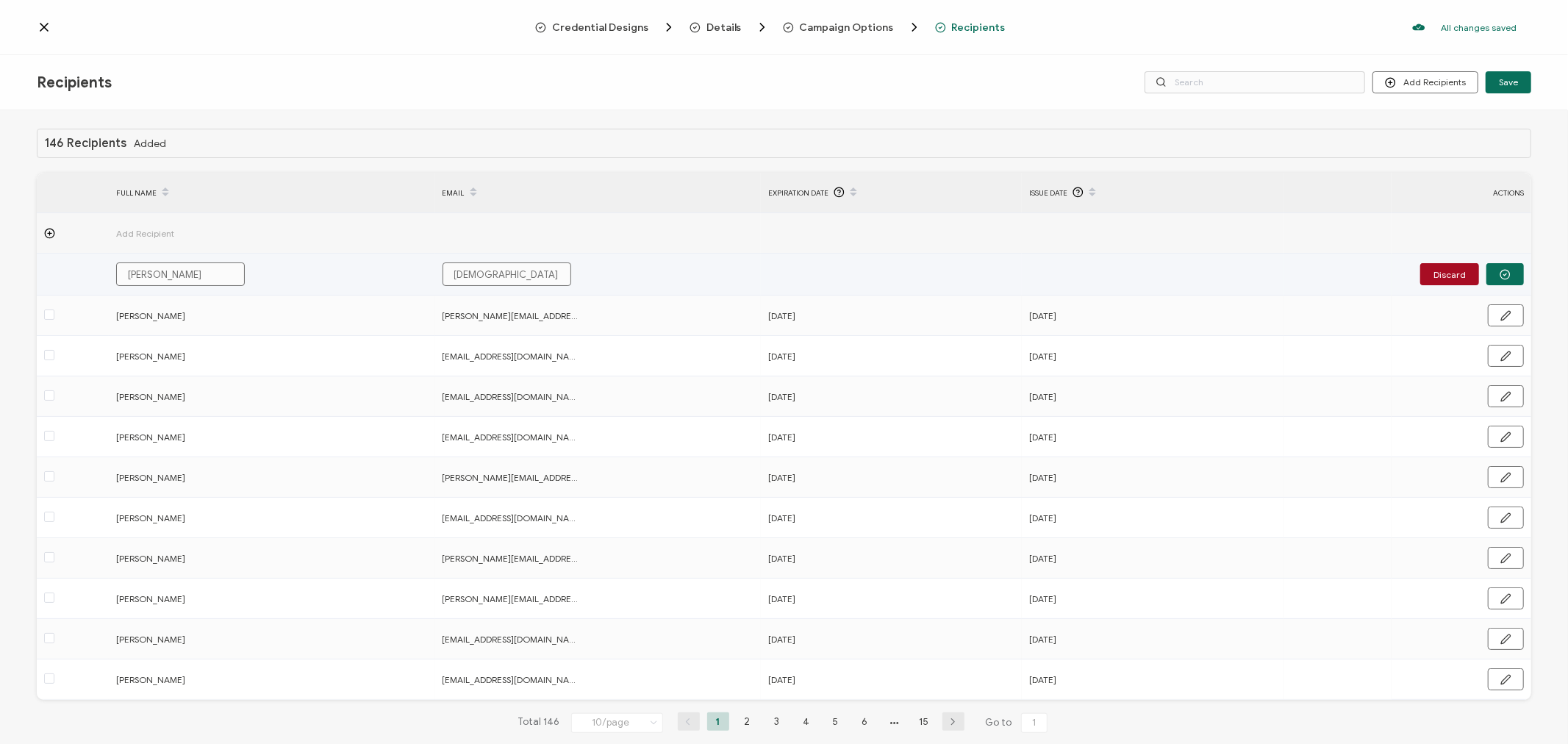
type input "[DEMOGRAPHIC_DATA]"
type input "kristinsmelkoff@"
type input "kristinsmelkoff@g"
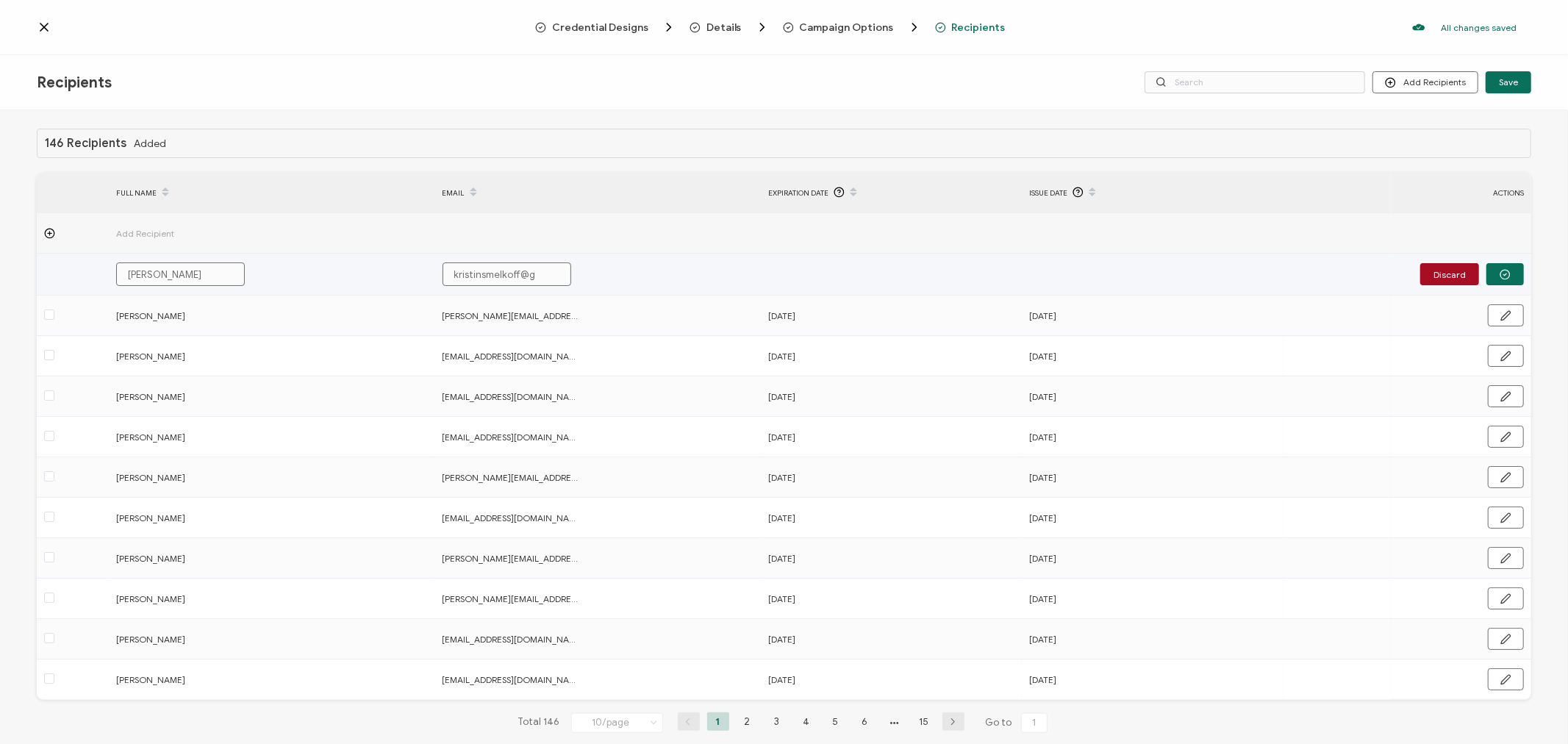
type input "kristinsmelkoff@gm"
type input "kristinsmelkoff@gma"
type input "kristinsmelkoff@gmai"
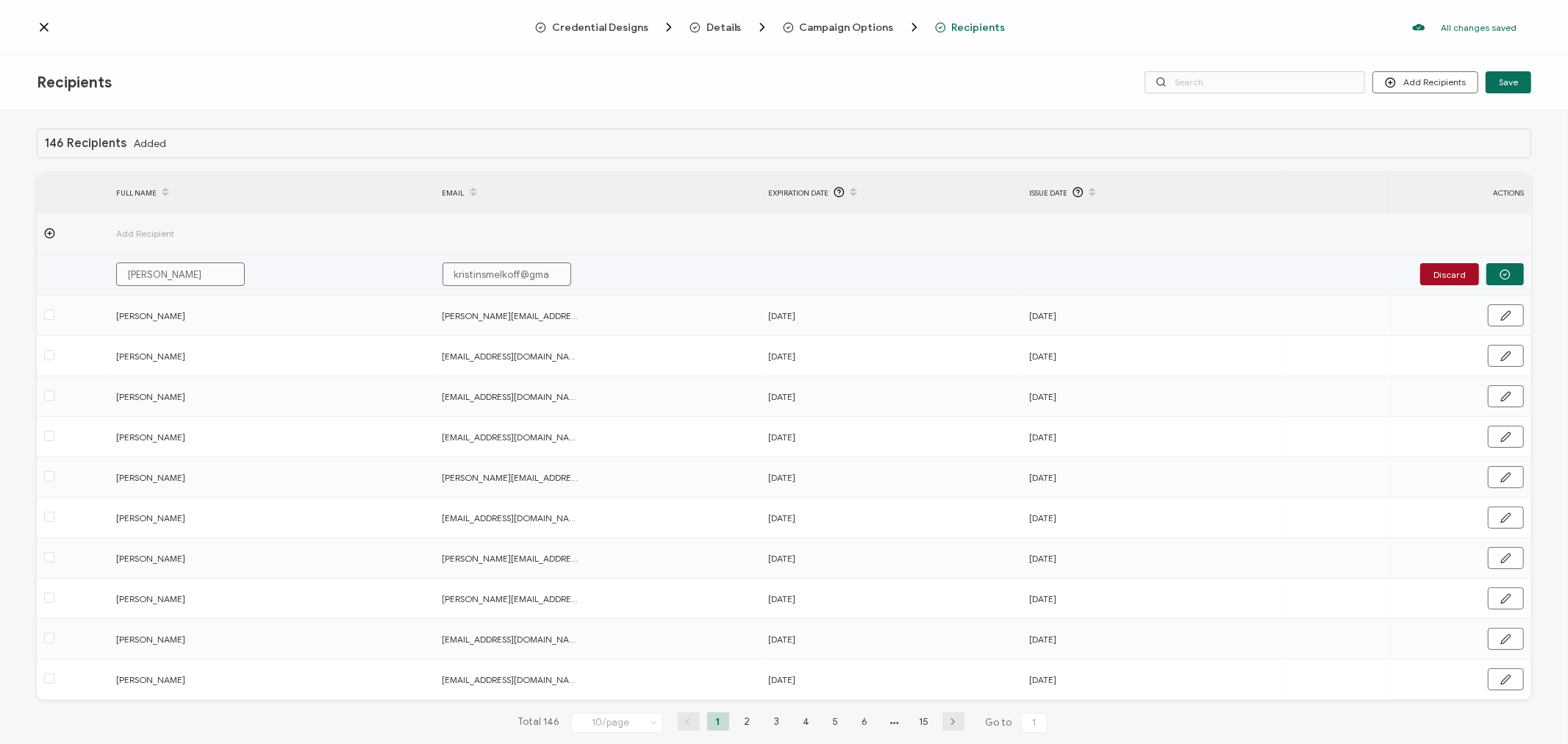
type input "kristinsmelkoff@gmai"
type input "[EMAIL_ADDRESS]"
type input "[EMAIL_ADDRESS]."
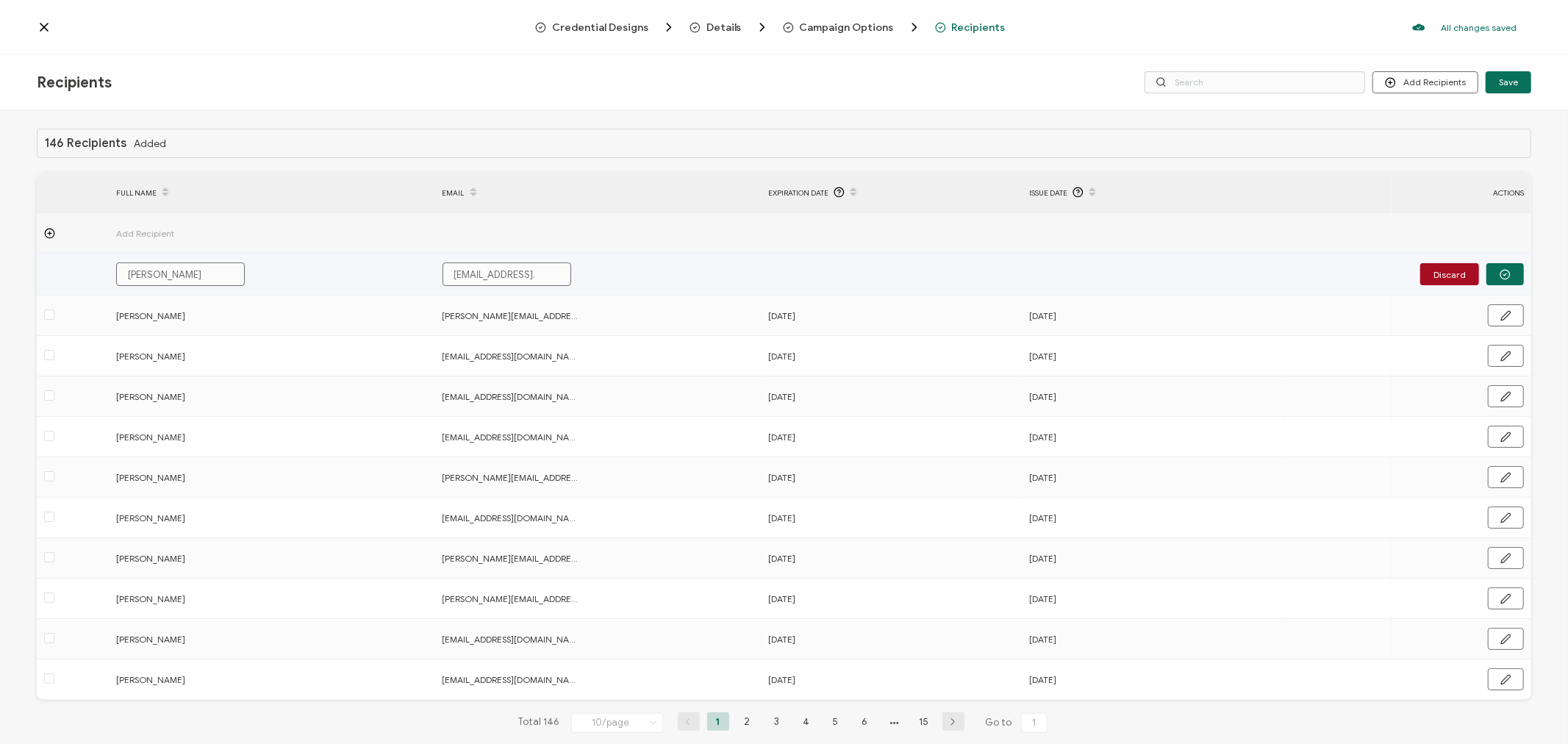
type input "kristinsmelkoff@gmail.c"
type input "[EMAIL_ADDRESS][DOMAIN_NAME]"
type input "[EMAIL_ADDRESS][DOMAIN_NAME],"
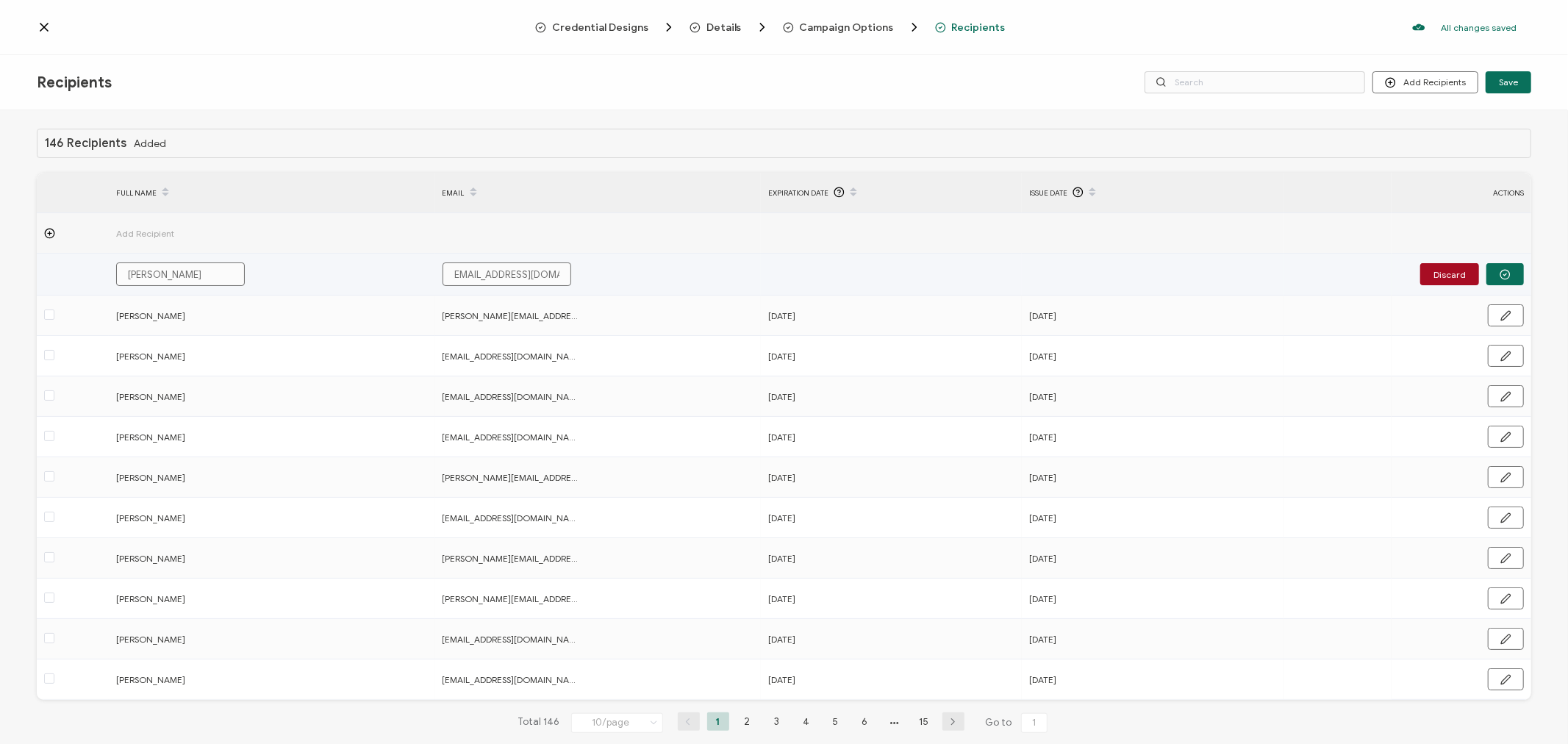
type input "[EMAIL_ADDRESS][DOMAIN_NAME],"
type input "[EMAIL_ADDRESS][DOMAIN_NAME]"
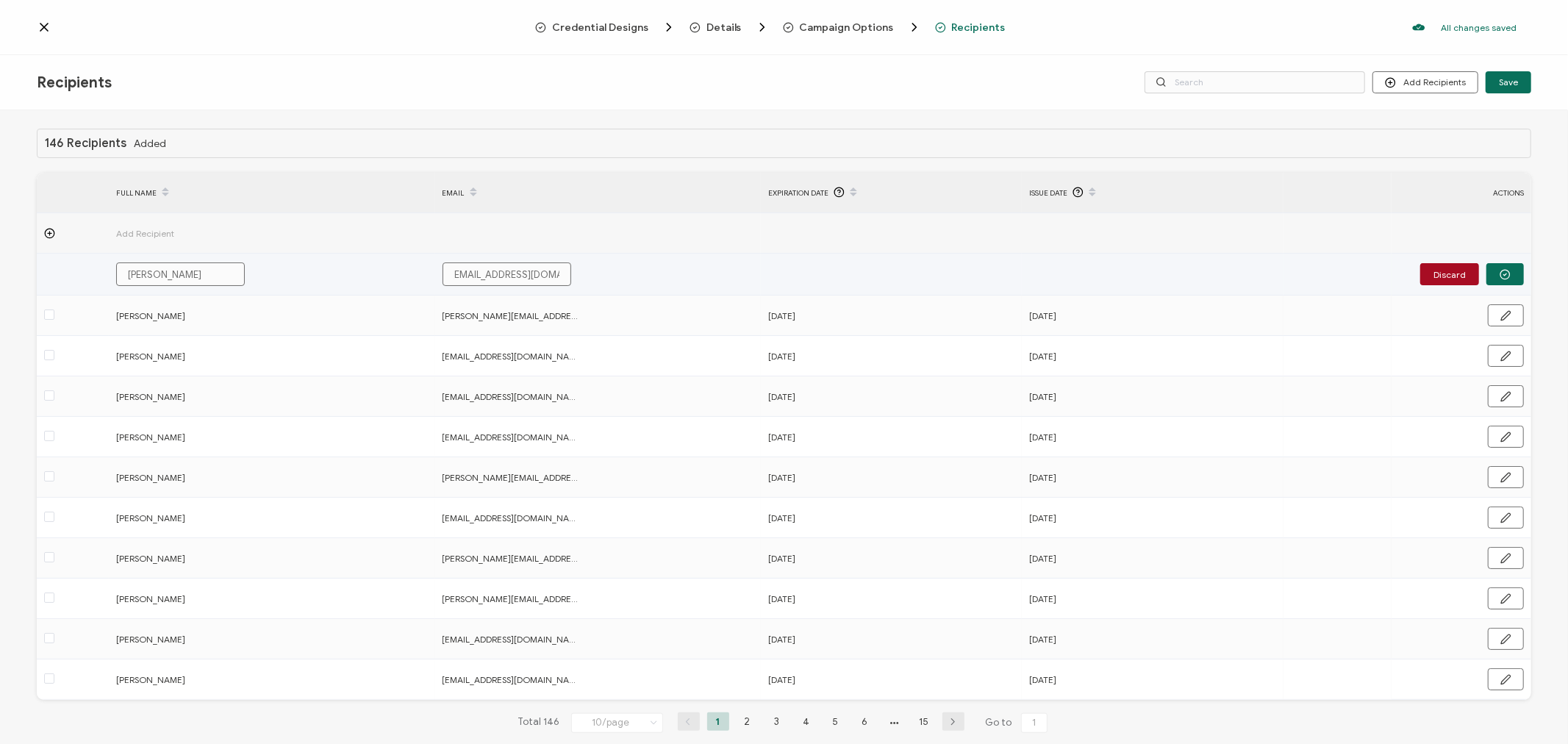
type input "[EMAIL_ADDRESS][DOMAIN_NAME]"
click at [1507, 276] on button "button" at bounding box center [1506, 274] width 38 height 22
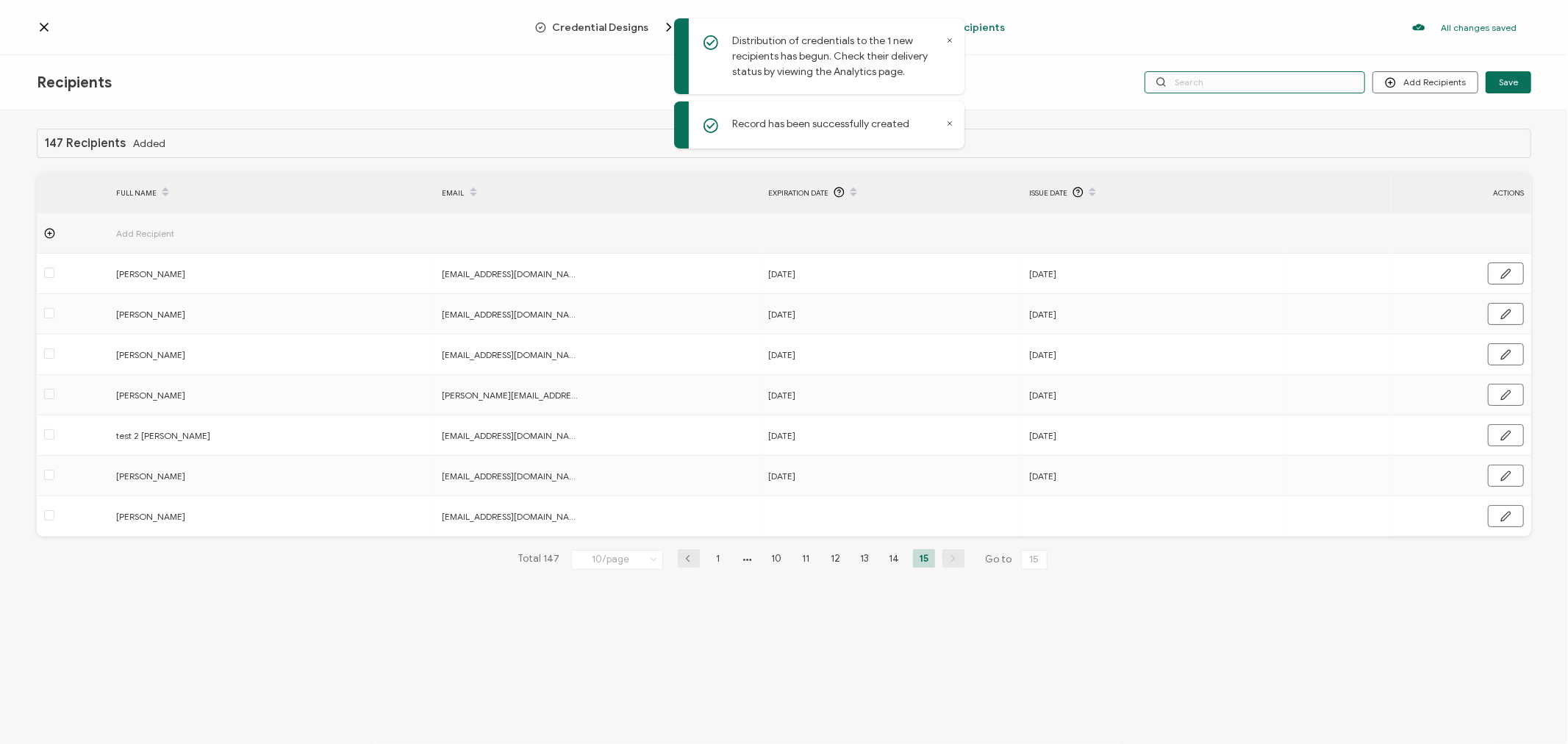
click at [1274, 86] on input "text" at bounding box center [1255, 82] width 220 height 22
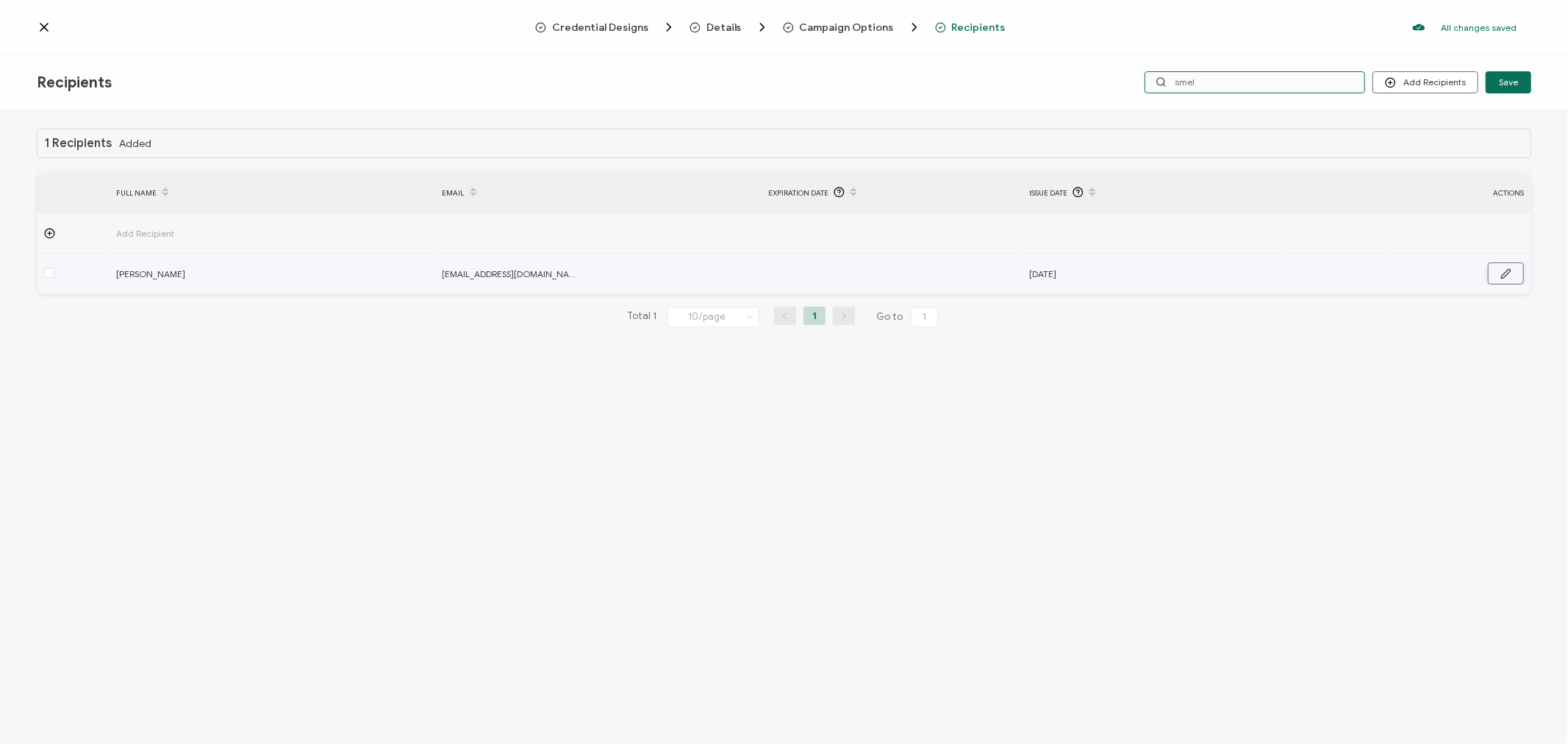
type input "smel"
click at [1509, 274] on icon "button" at bounding box center [1506, 274] width 11 height 11
click at [839, 273] on input "text" at bounding box center [833, 274] width 129 height 24
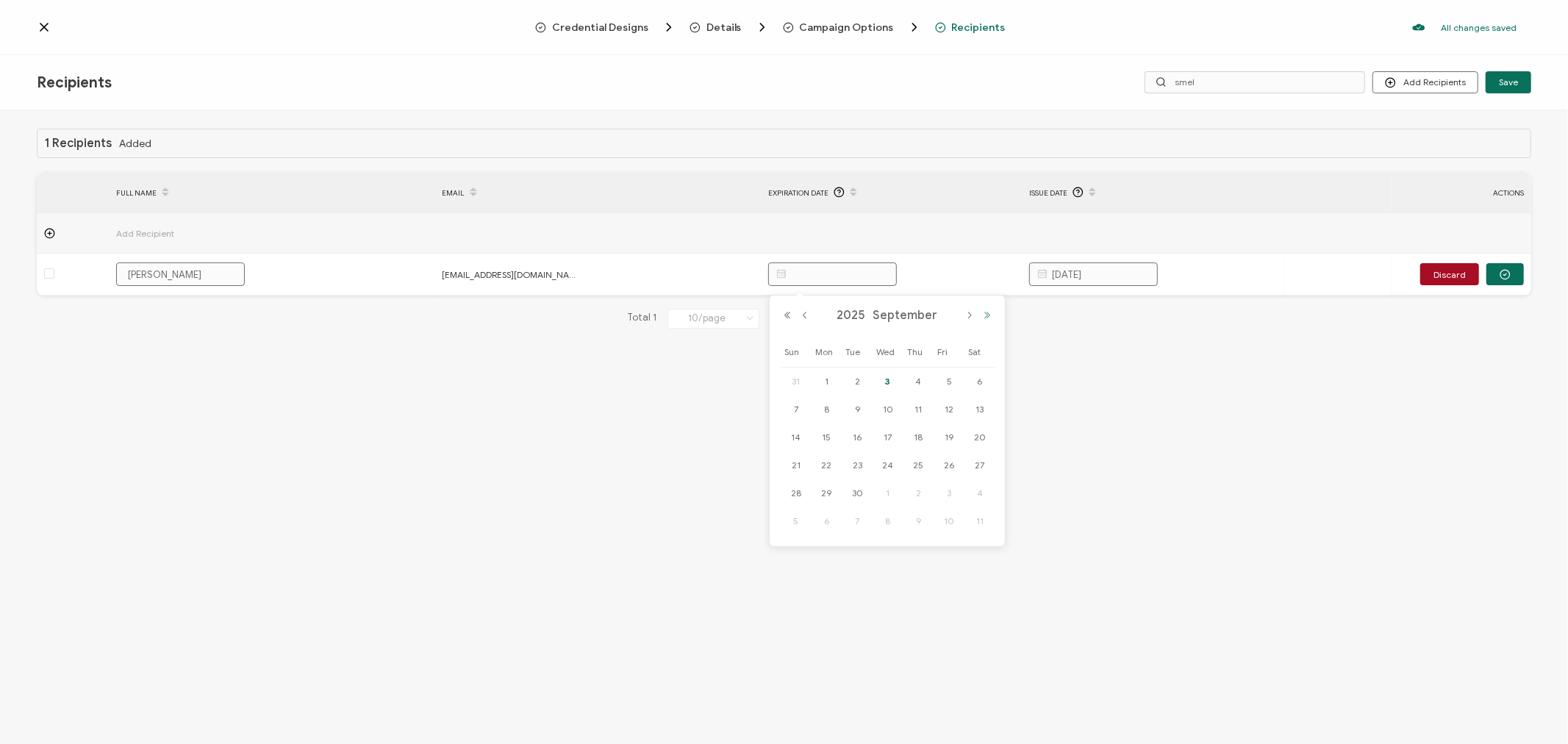
click at [988, 319] on button "Next Year" at bounding box center [987, 315] width 18 height 10
click at [887, 494] on span "30" at bounding box center [888, 493] width 18 height 18
type input "[DATE]"
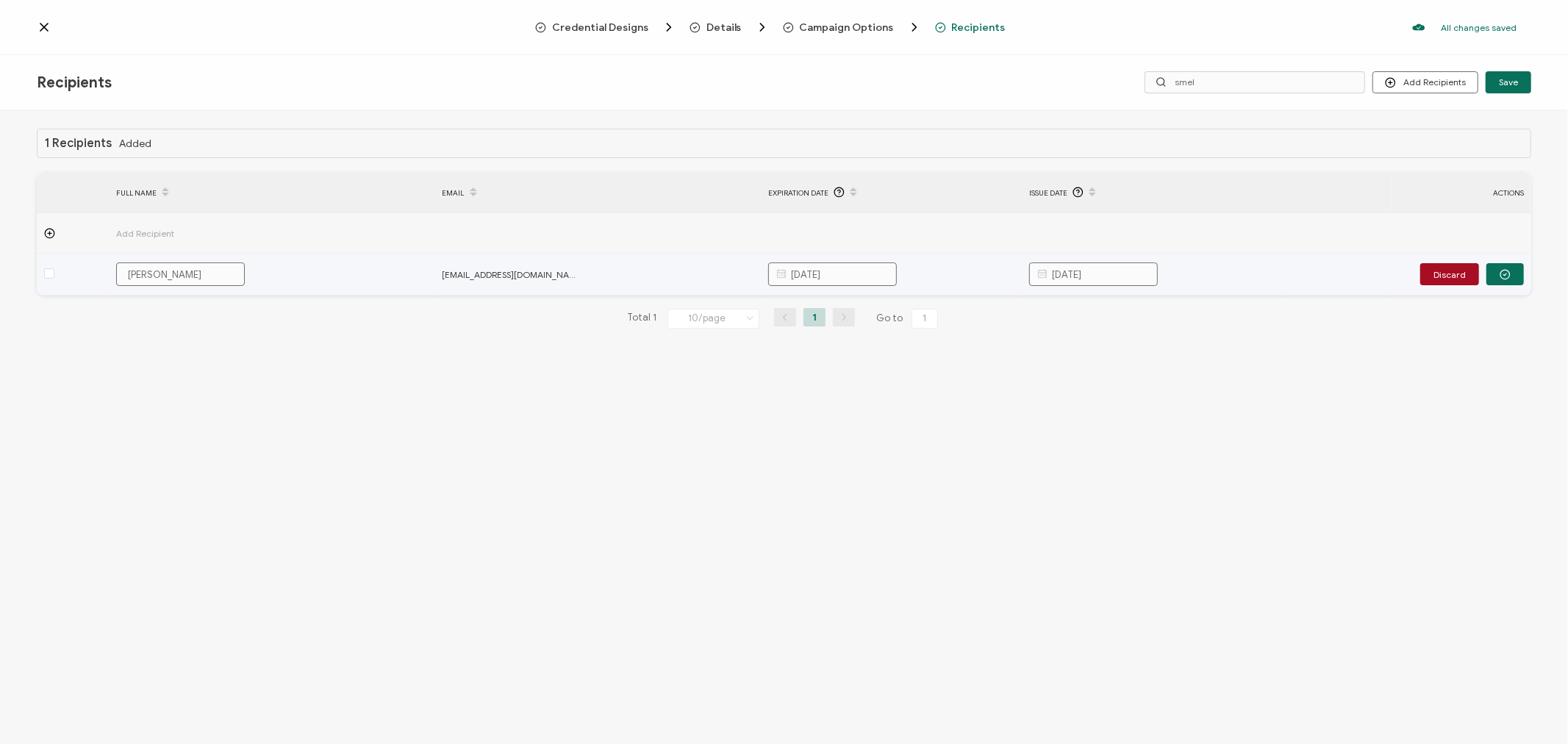
click at [1105, 270] on input "[DATE]" at bounding box center [1093, 274] width 129 height 24
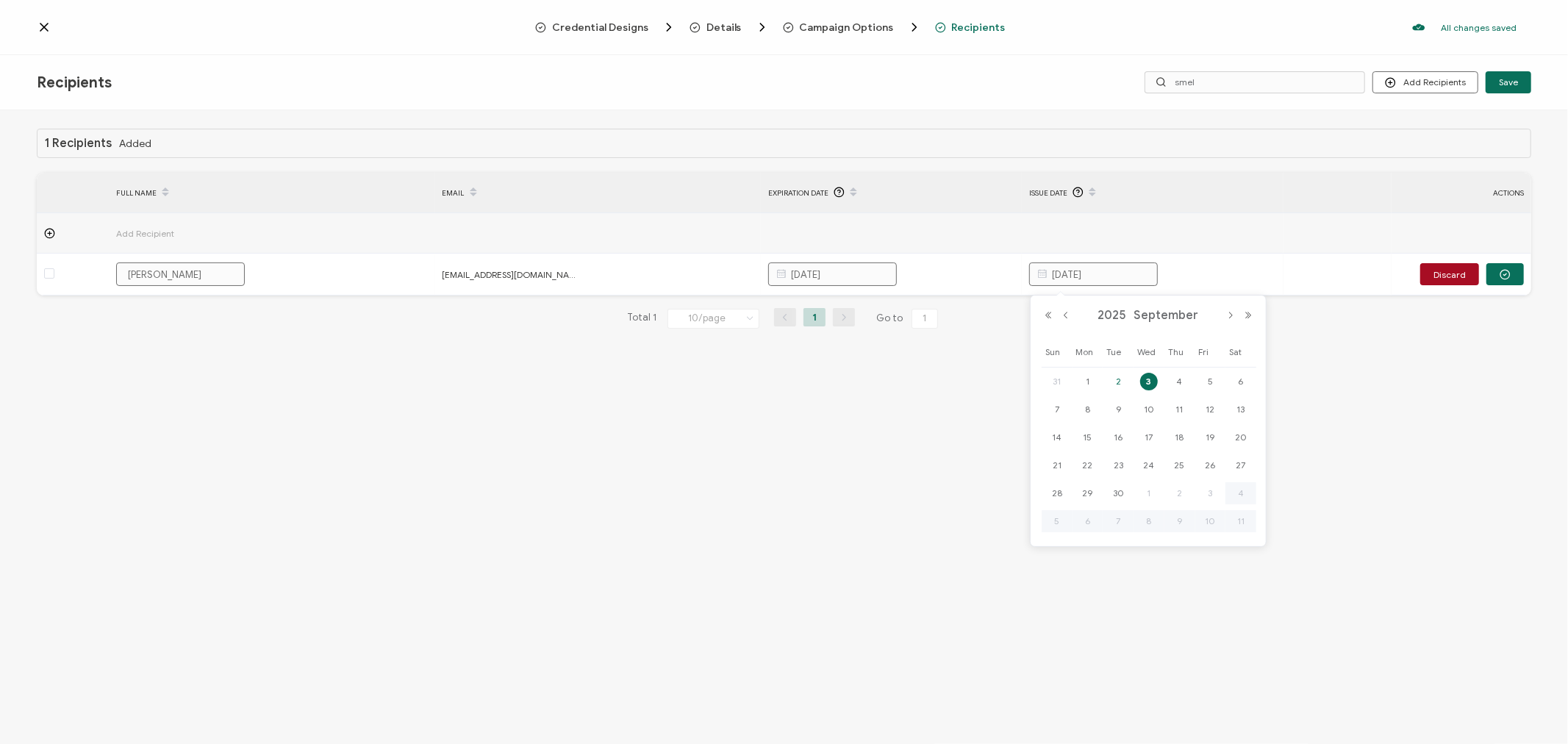
click at [1118, 380] on span "2" at bounding box center [1118, 382] width 18 height 18
type input "[DATE]"
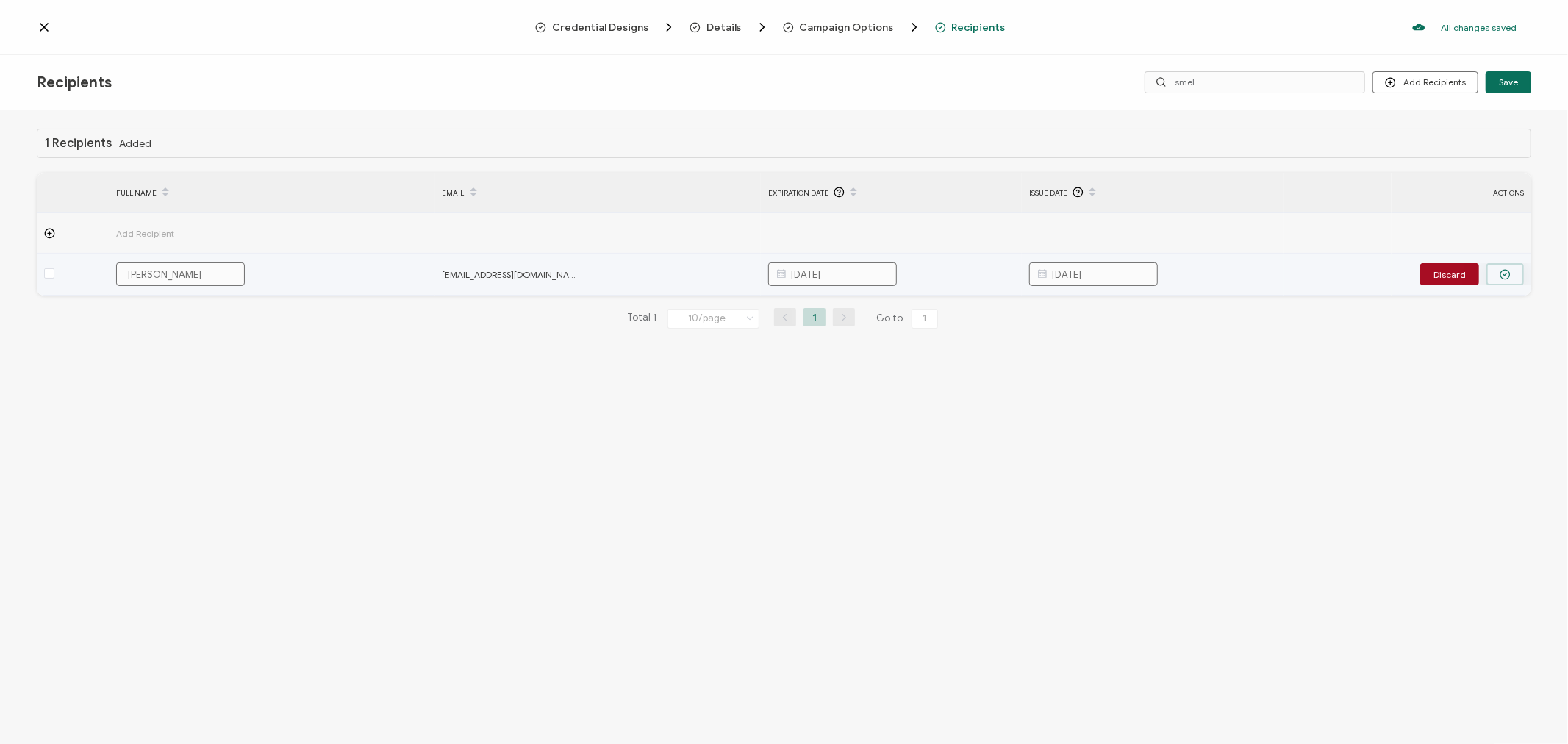
click at [1502, 274] on circle "button" at bounding box center [1506, 274] width 9 height 9
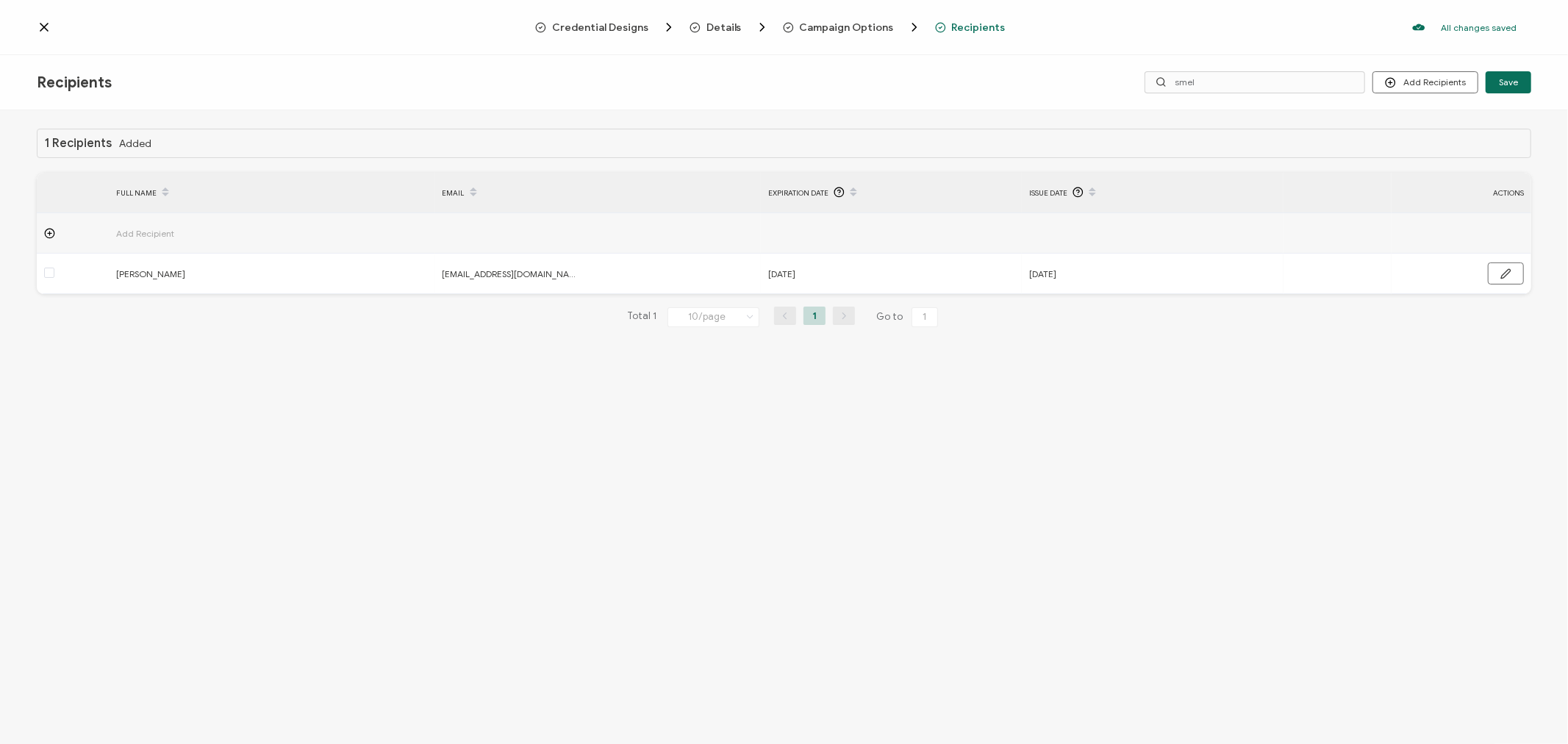
click at [44, 26] on icon at bounding box center [44, 28] width 8 height 8
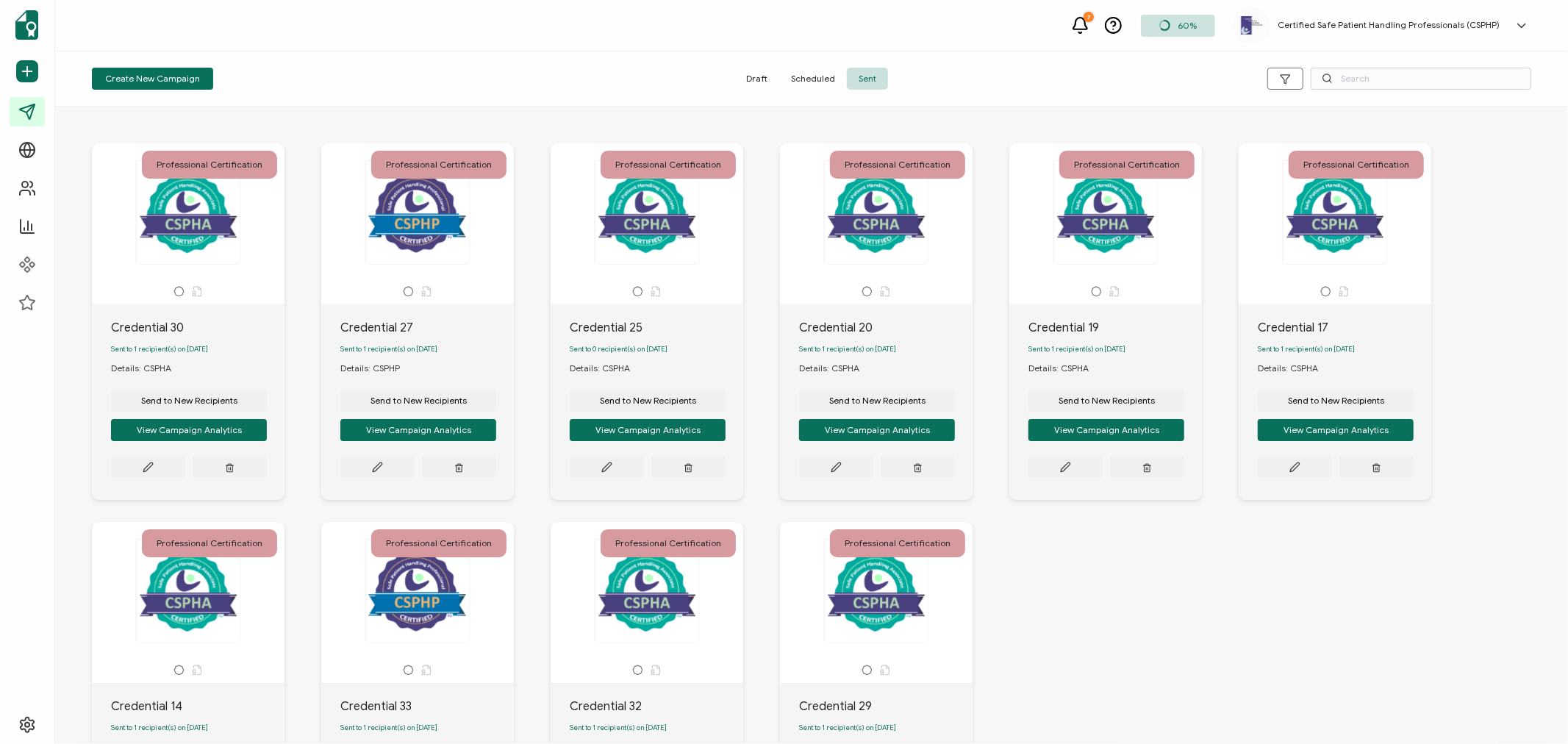
click at [1419, 17] on div "Certified Safe Patient Handling Professionals (CSPHP) CSPHP HQ [EMAIL_ADDRESS][…" at bounding box center [1385, 26] width 303 height 37
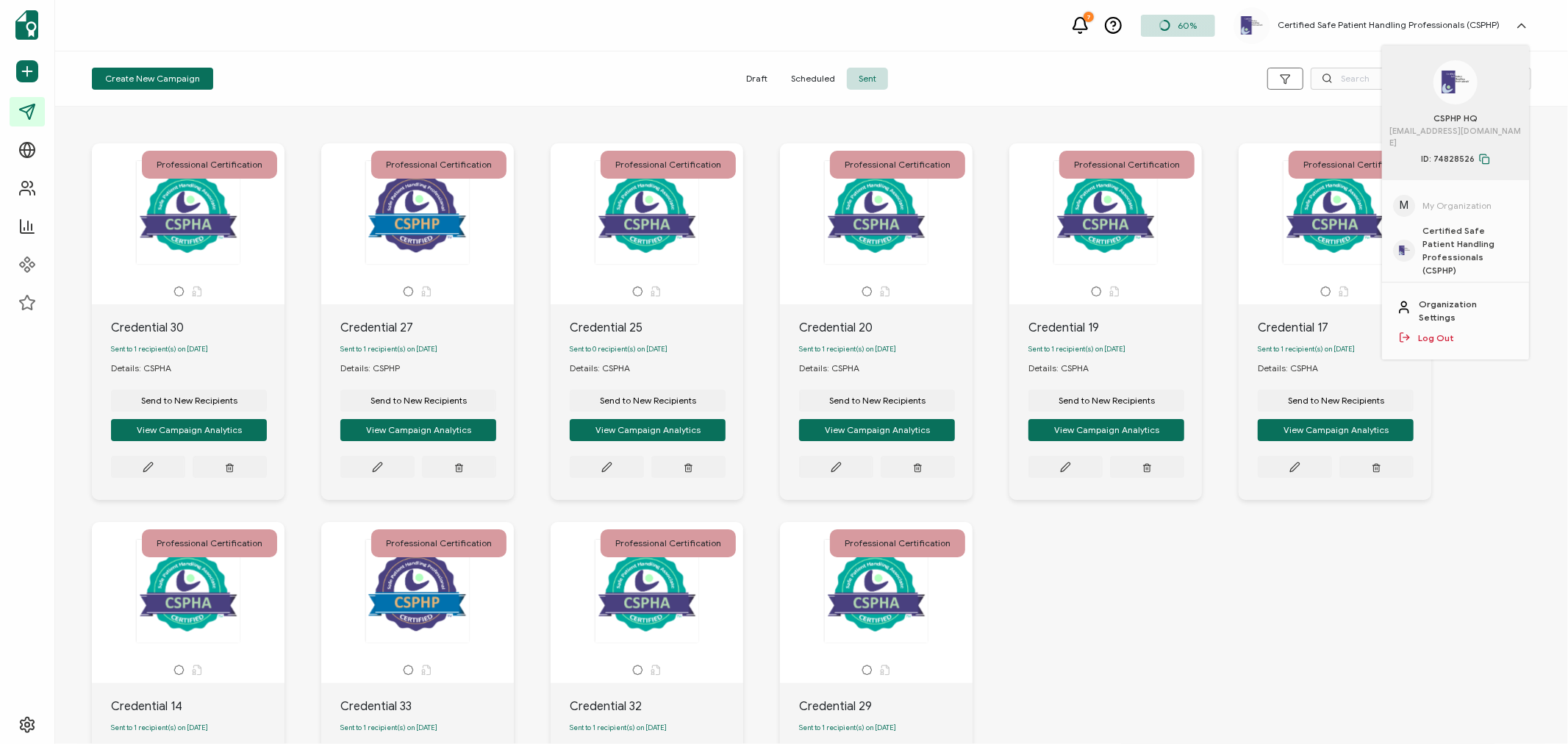
click at [1432, 332] on link "Log Out" at bounding box center [1436, 338] width 36 height 13
